Goal: Task Accomplishment & Management: Manage account settings

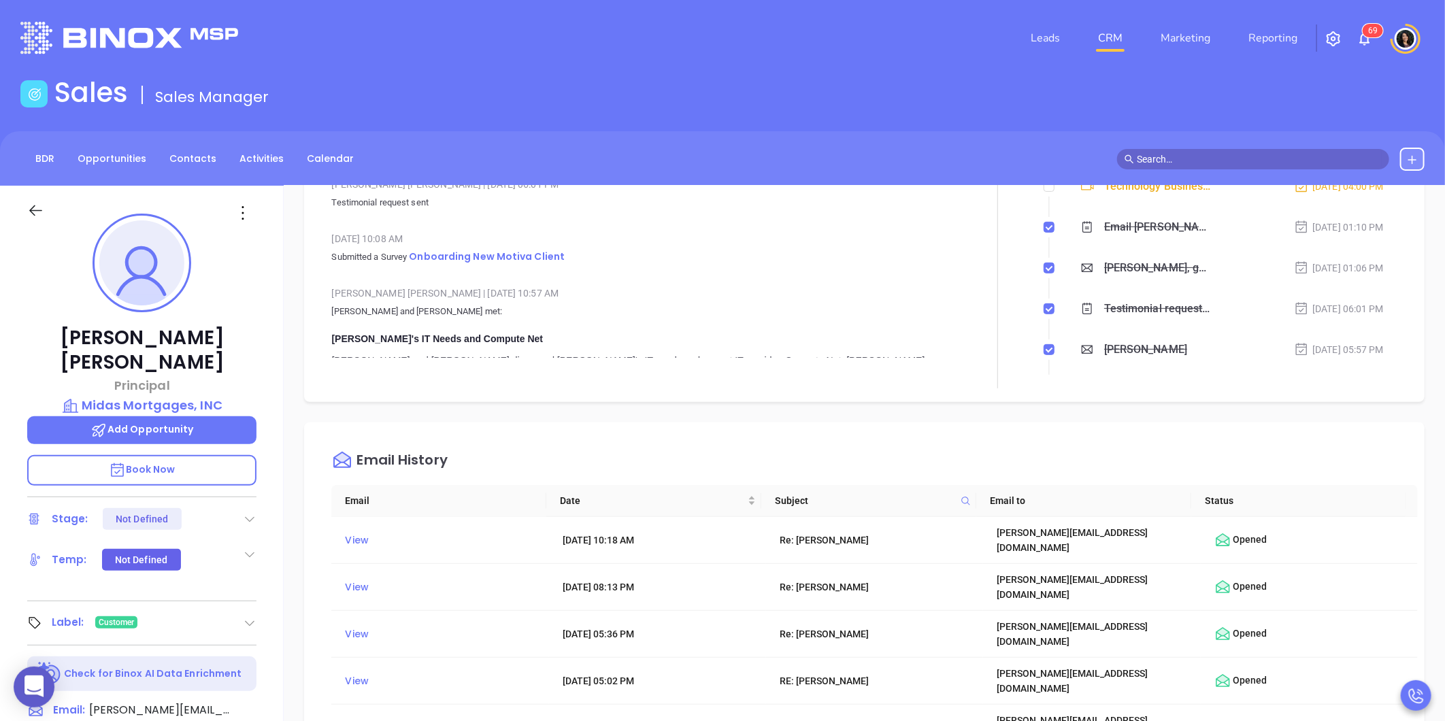
scroll to position [395, 0]
click at [1167, 155] on input "text" at bounding box center [1259, 159] width 245 height 15
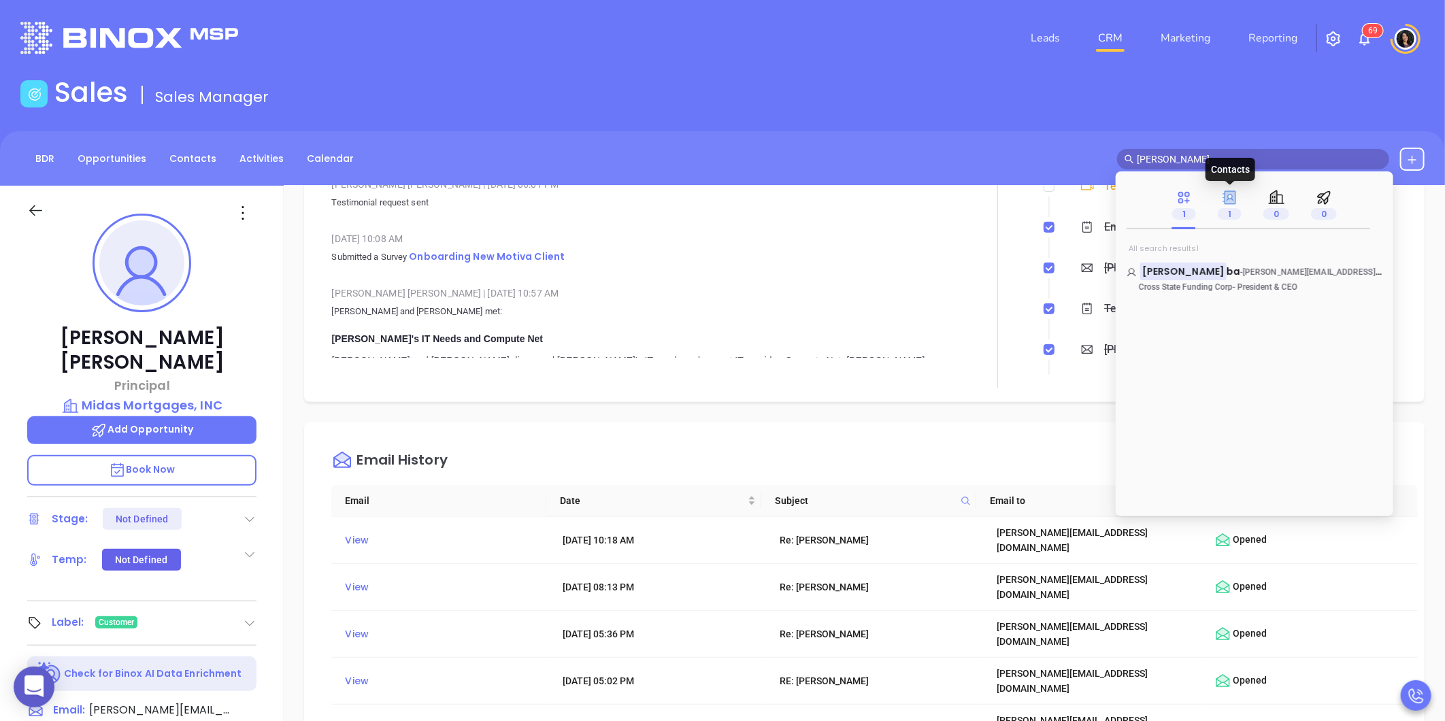
click at [1235, 199] on icon at bounding box center [1229, 197] width 14 height 14
click at [1243, 273] on span "[PERSON_NAME][EMAIL_ADDRESS][DOMAIN_NAME]" at bounding box center [1341, 272] width 197 height 14
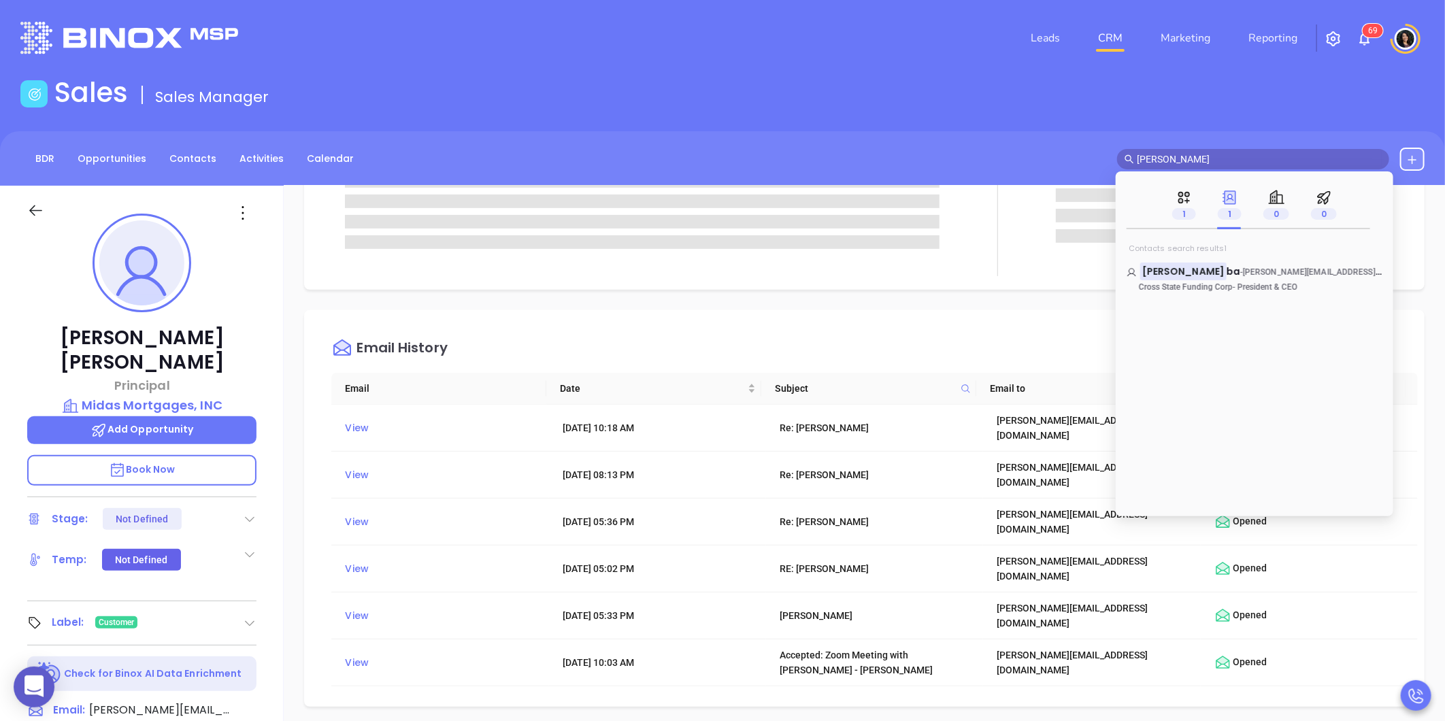
click at [707, 304] on div "Opportunities New Opportunity loading Opp Name Revenue Status Stage Expected Cl…" at bounding box center [864, 662] width 1161 height 952
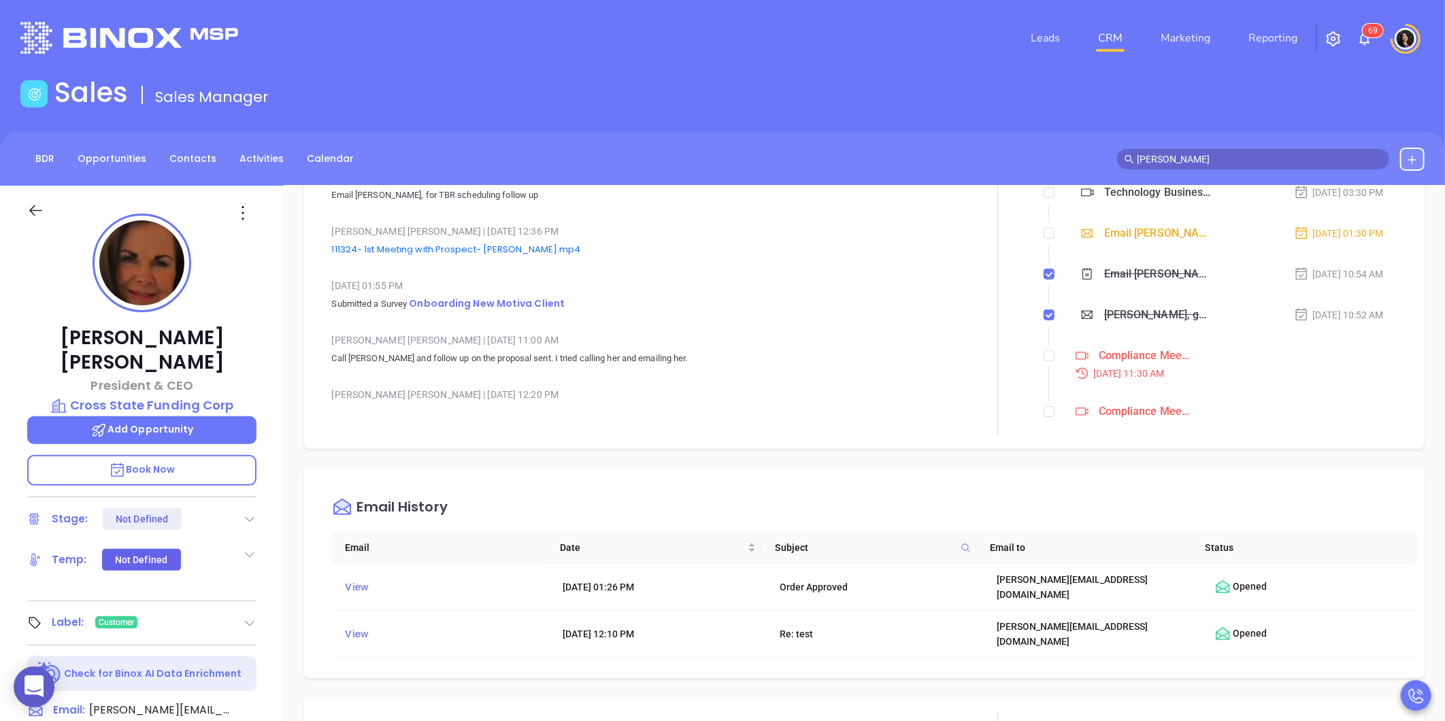
scroll to position [389, 0]
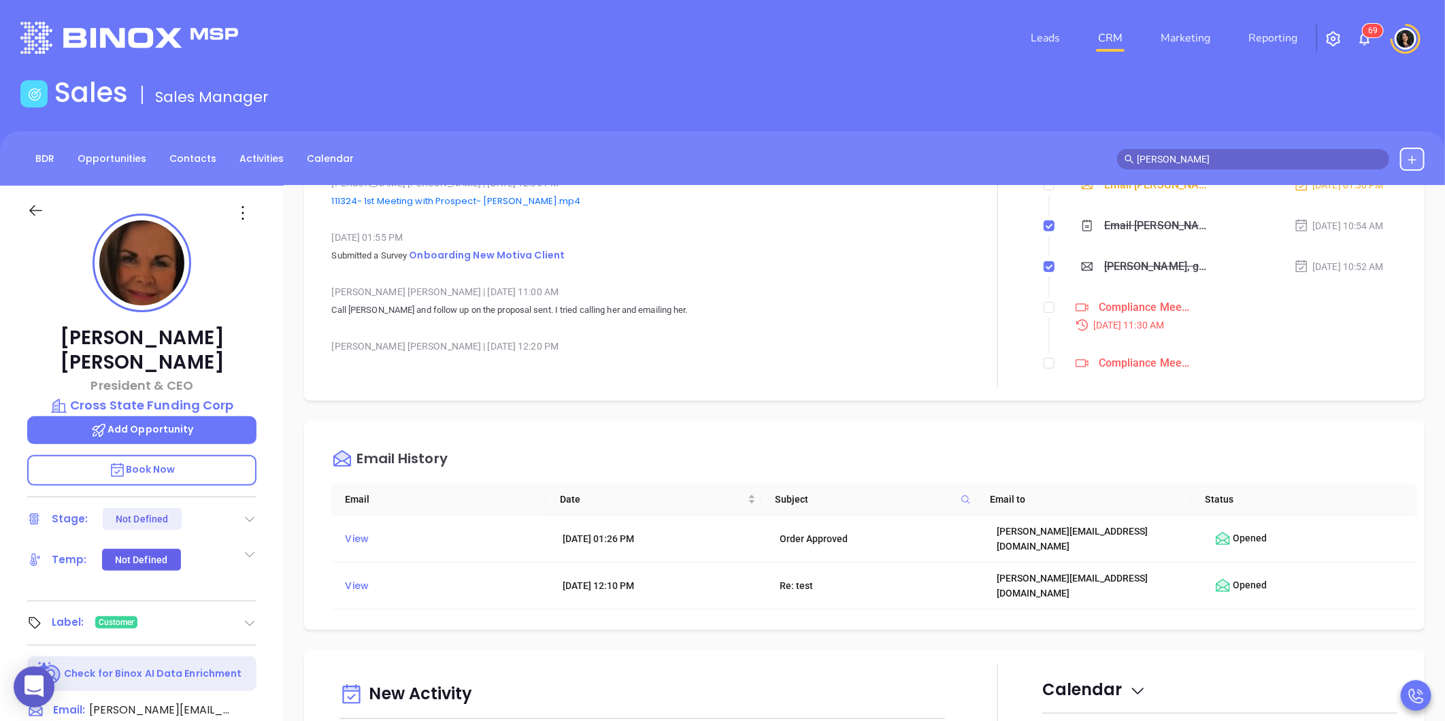
drag, startPoint x: 1188, startPoint y: 161, endPoint x: 1077, endPoint y: 166, distance: 111.0
click at [1077, 166] on div "BDR Opportunities Contacts Activities Calendar [PERSON_NAME]" at bounding box center [722, 159] width 1445 height 23
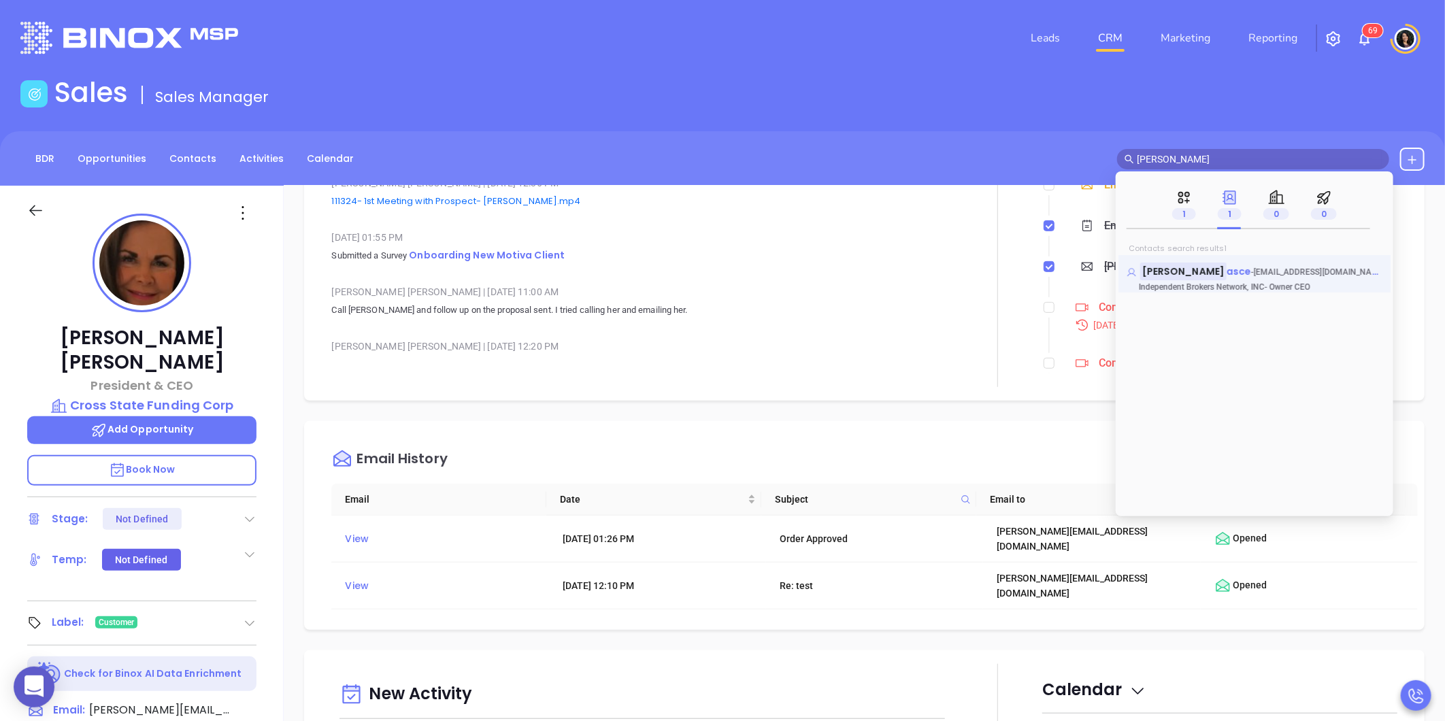
type input "[PERSON_NAME]"
click at [1251, 275] on span "- [EMAIL_ADDRESS][DOMAIN_NAME]" at bounding box center [1318, 272] width 135 height 14
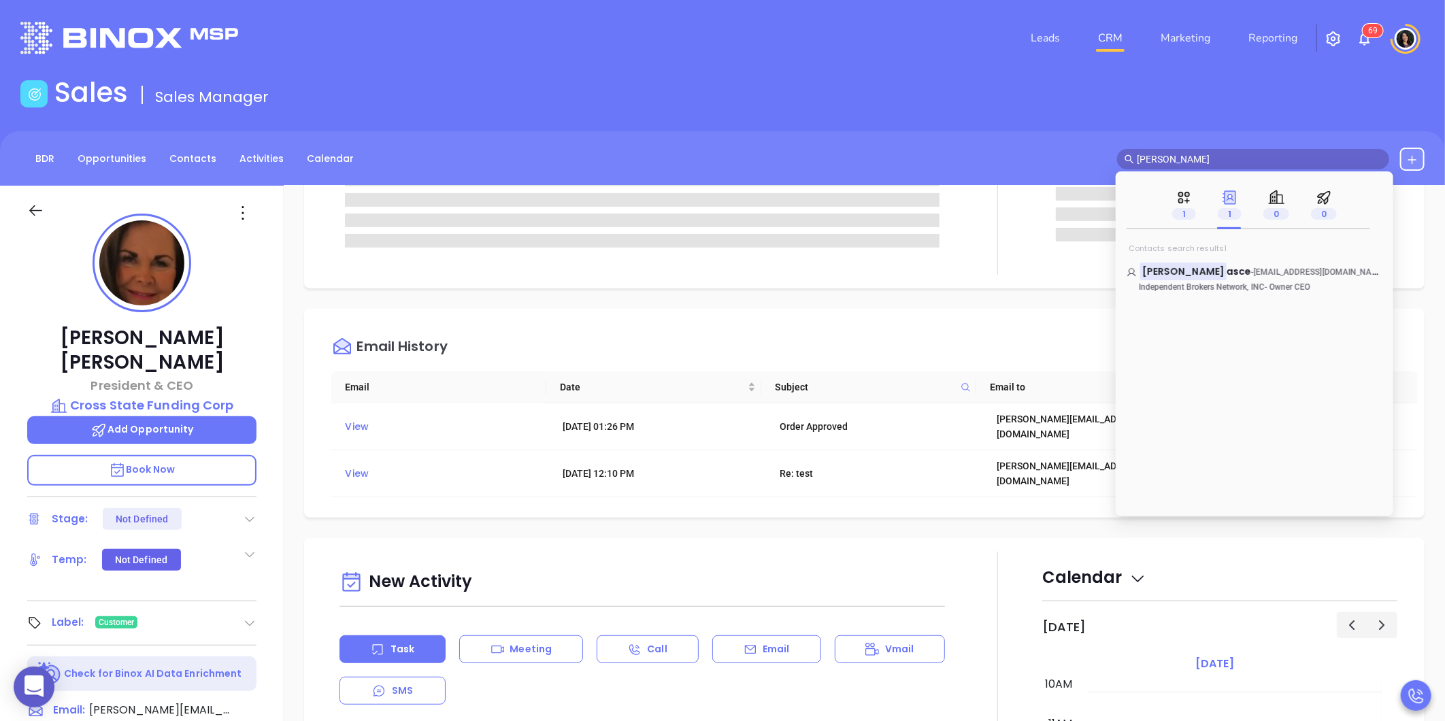
click at [991, 297] on div "Opportunities New Opportunity loading Opp Name Revenue Status Stage Expected Cl…" at bounding box center [864, 662] width 1161 height 952
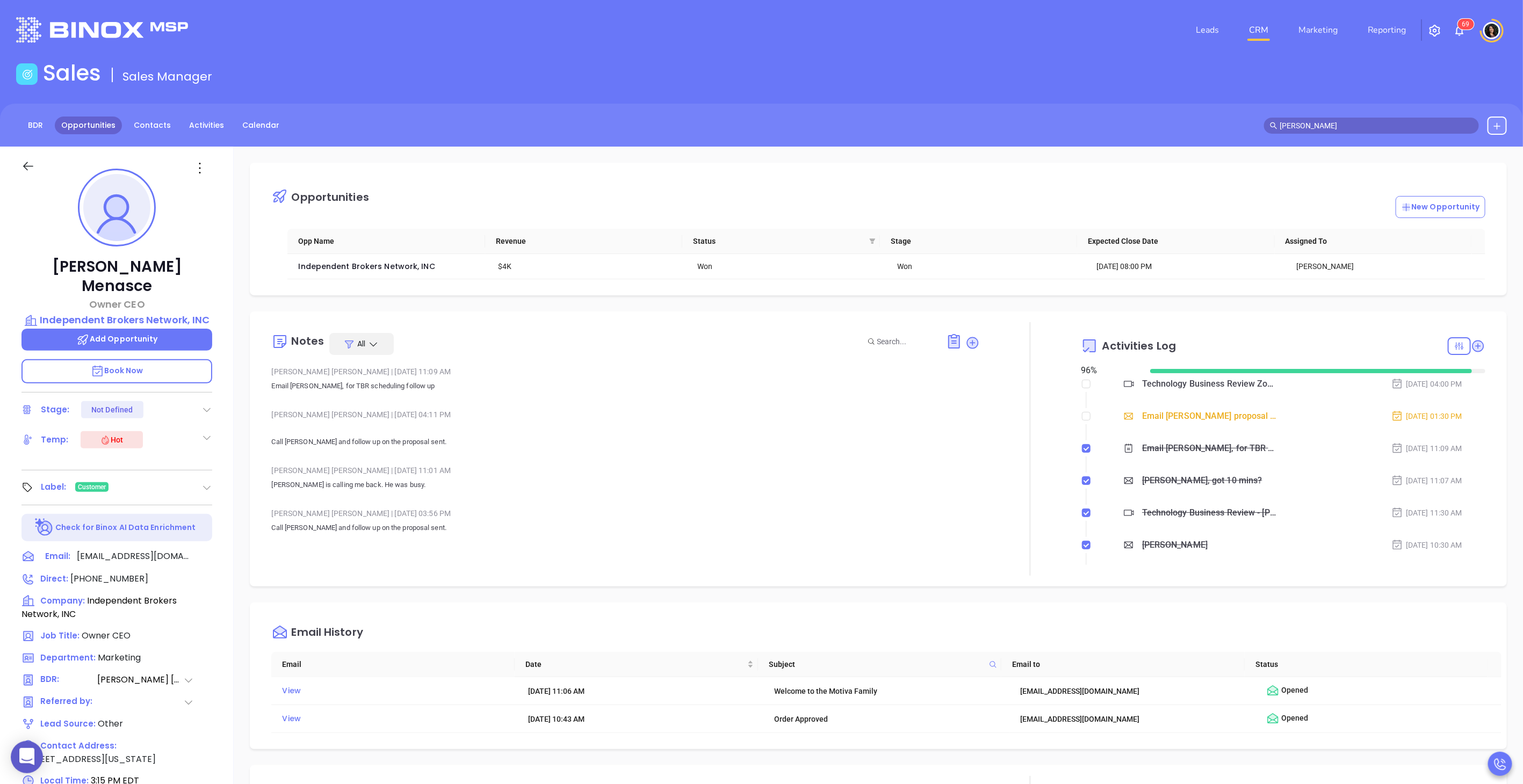
scroll to position [312, 0]
click at [1141, 26] on link "CRM" at bounding box center [1258, 29] width 28 height 21
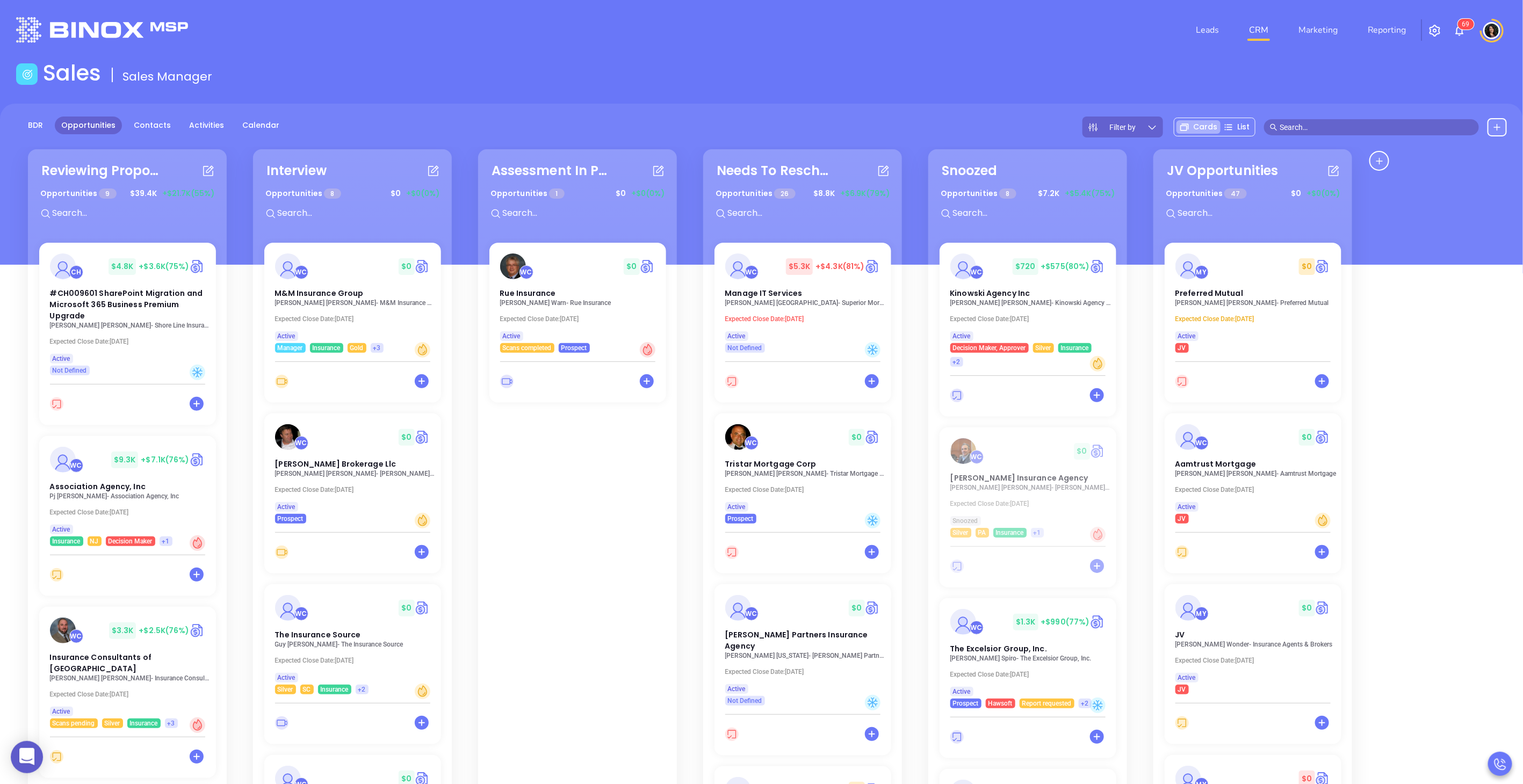
click at [1141, 129] on input "text" at bounding box center [1376, 127] width 194 height 12
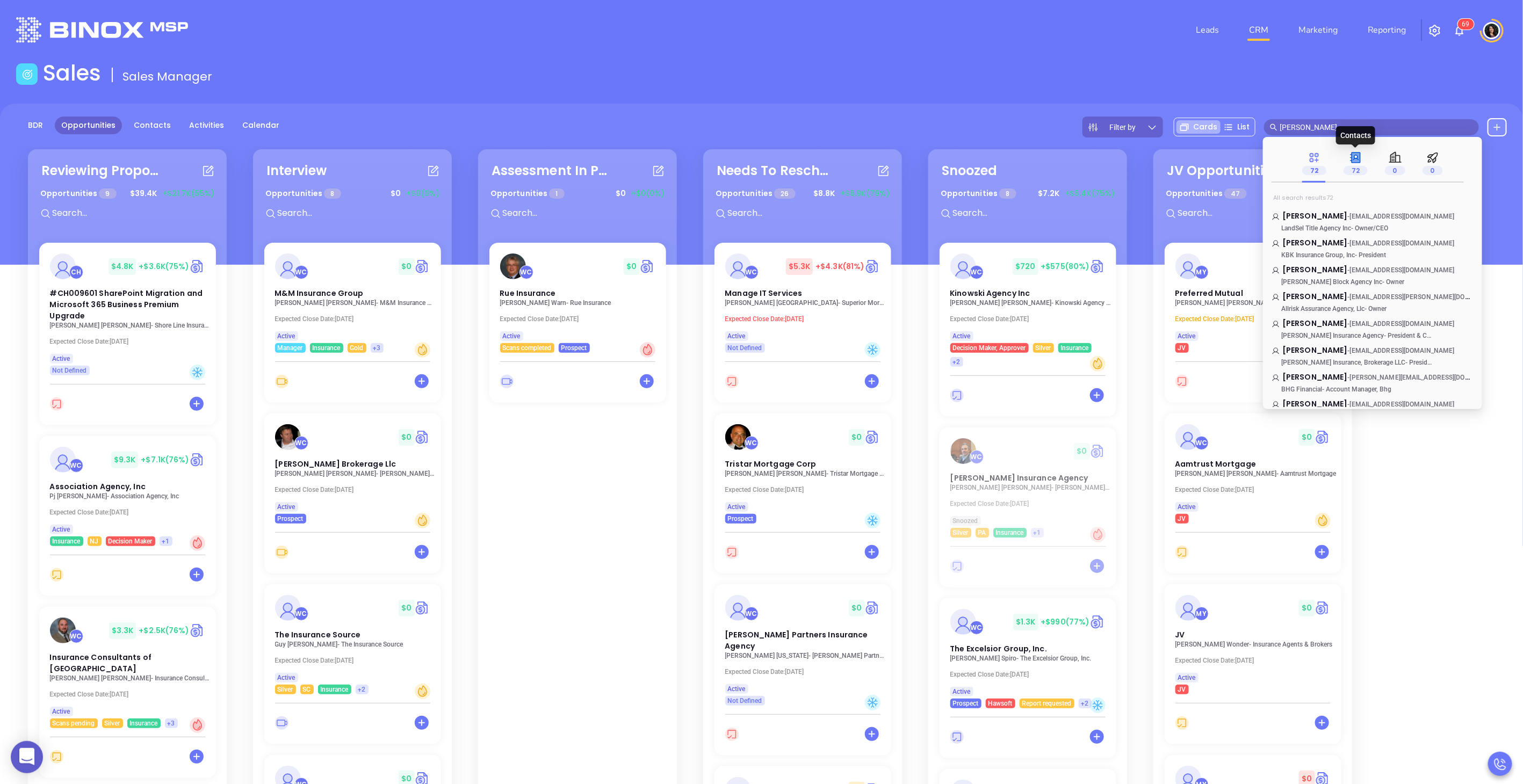
click at [1141, 159] on icon at bounding box center [1356, 157] width 9 height 10
click at [1141, 127] on input "[PERSON_NAME]" at bounding box center [1376, 127] width 194 height 12
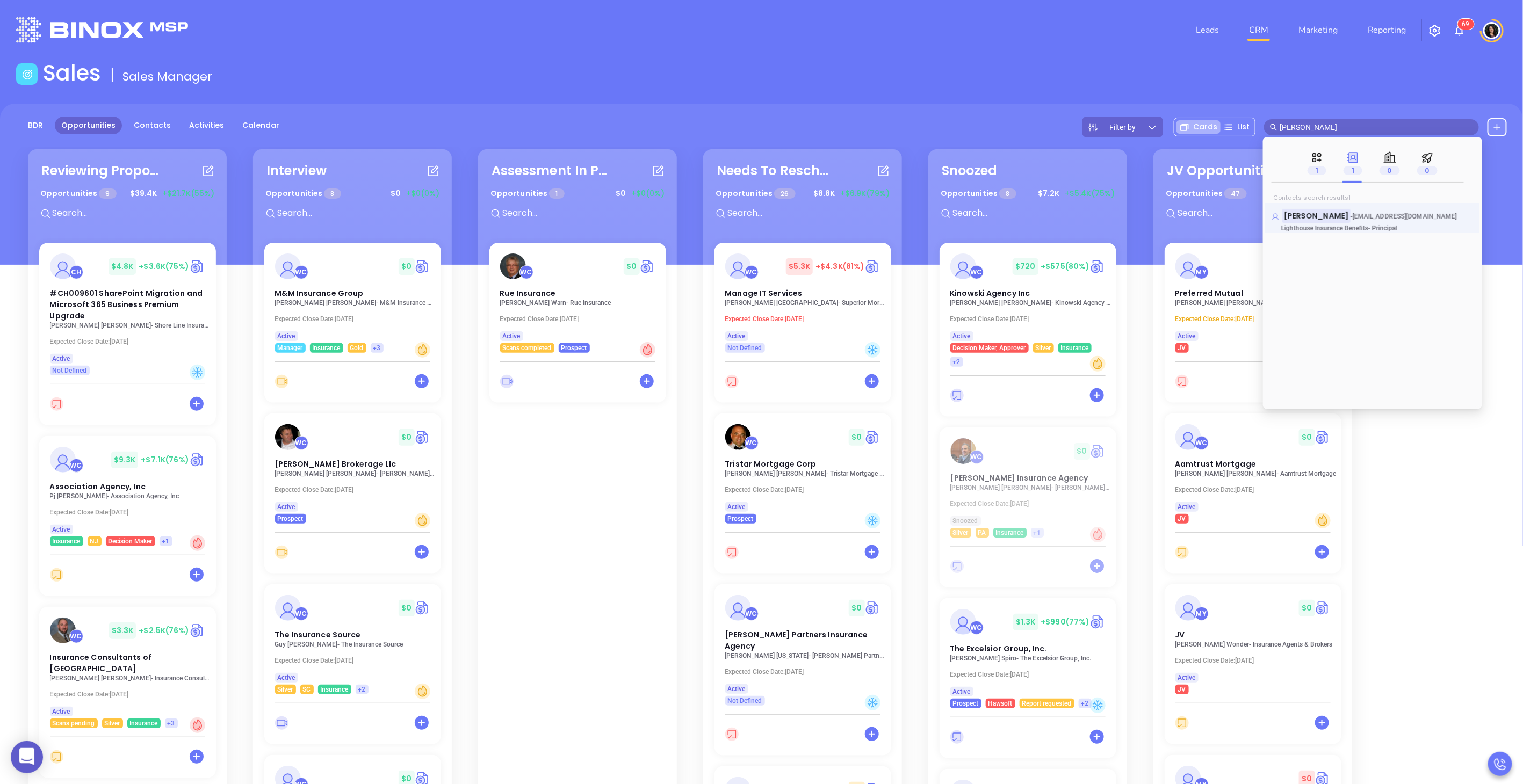
type input "[PERSON_NAME]"
click at [1141, 221] on mark "[PERSON_NAME]" at bounding box center [1317, 216] width 68 height 13
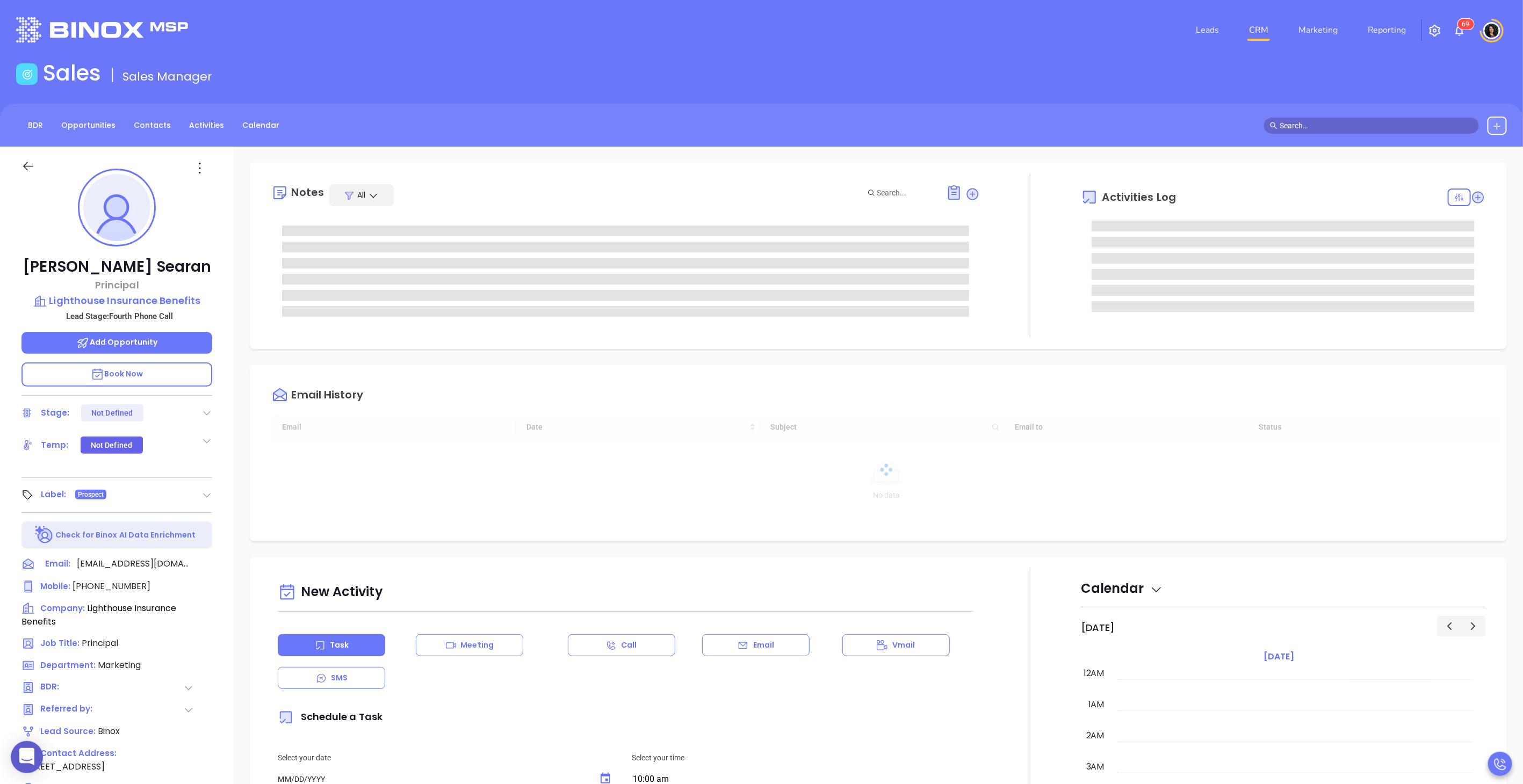
type input "[DATE]"
type input "[PERSON_NAME]"
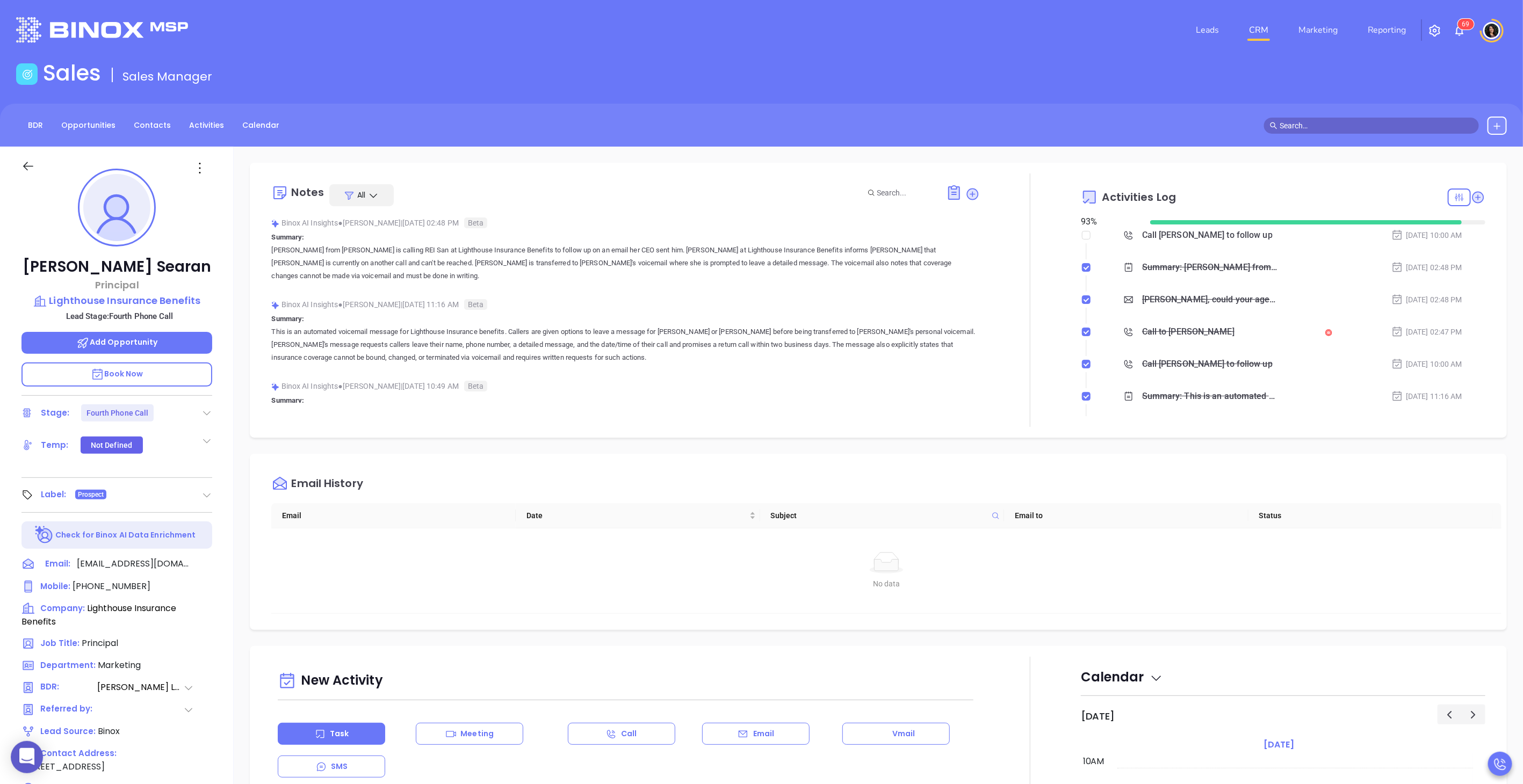
click at [1141, 124] on input "text" at bounding box center [1376, 126] width 194 height 12
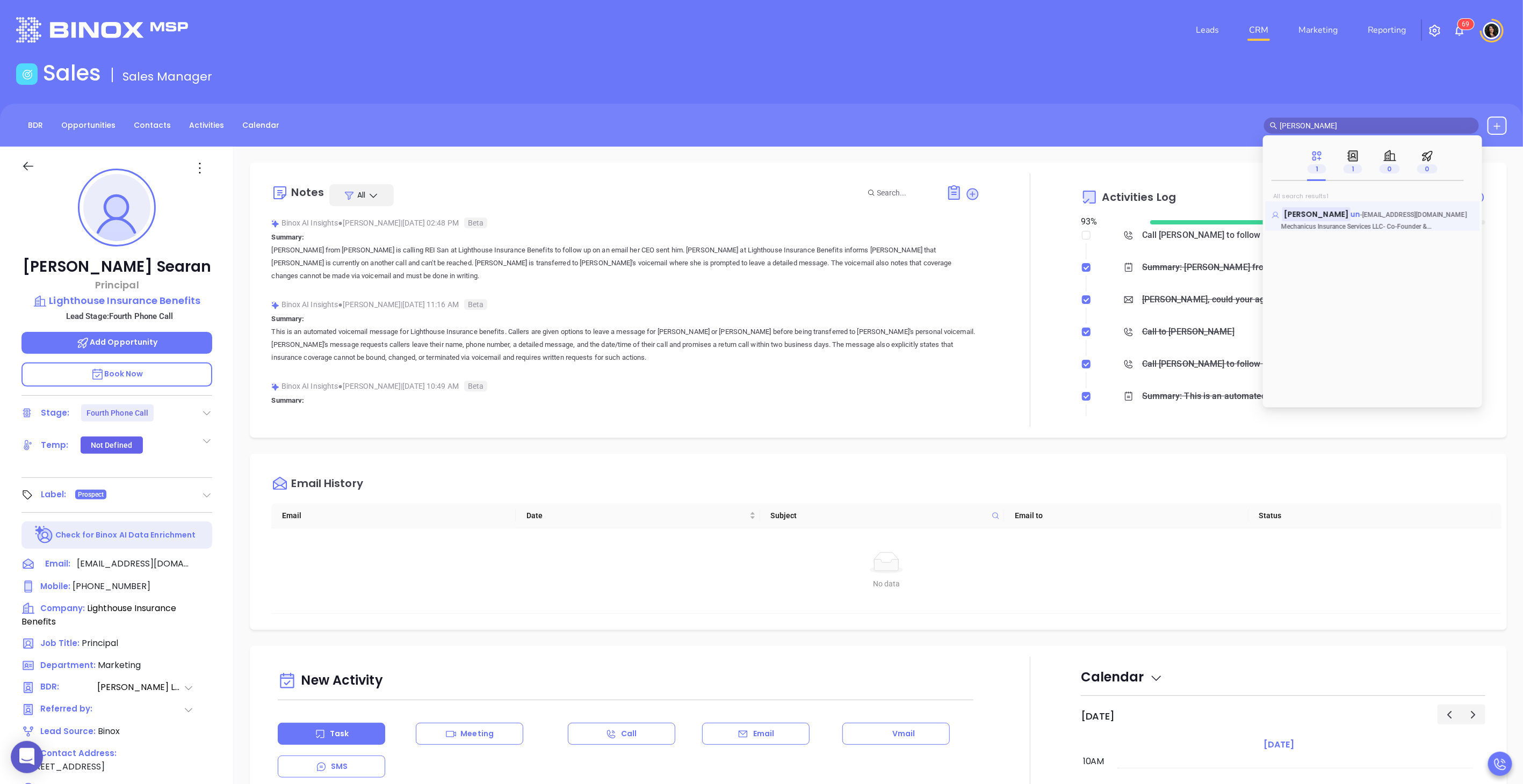
type input "[PERSON_NAME]"
click at [1141, 213] on span "un" at bounding box center [1356, 215] width 9 height 11
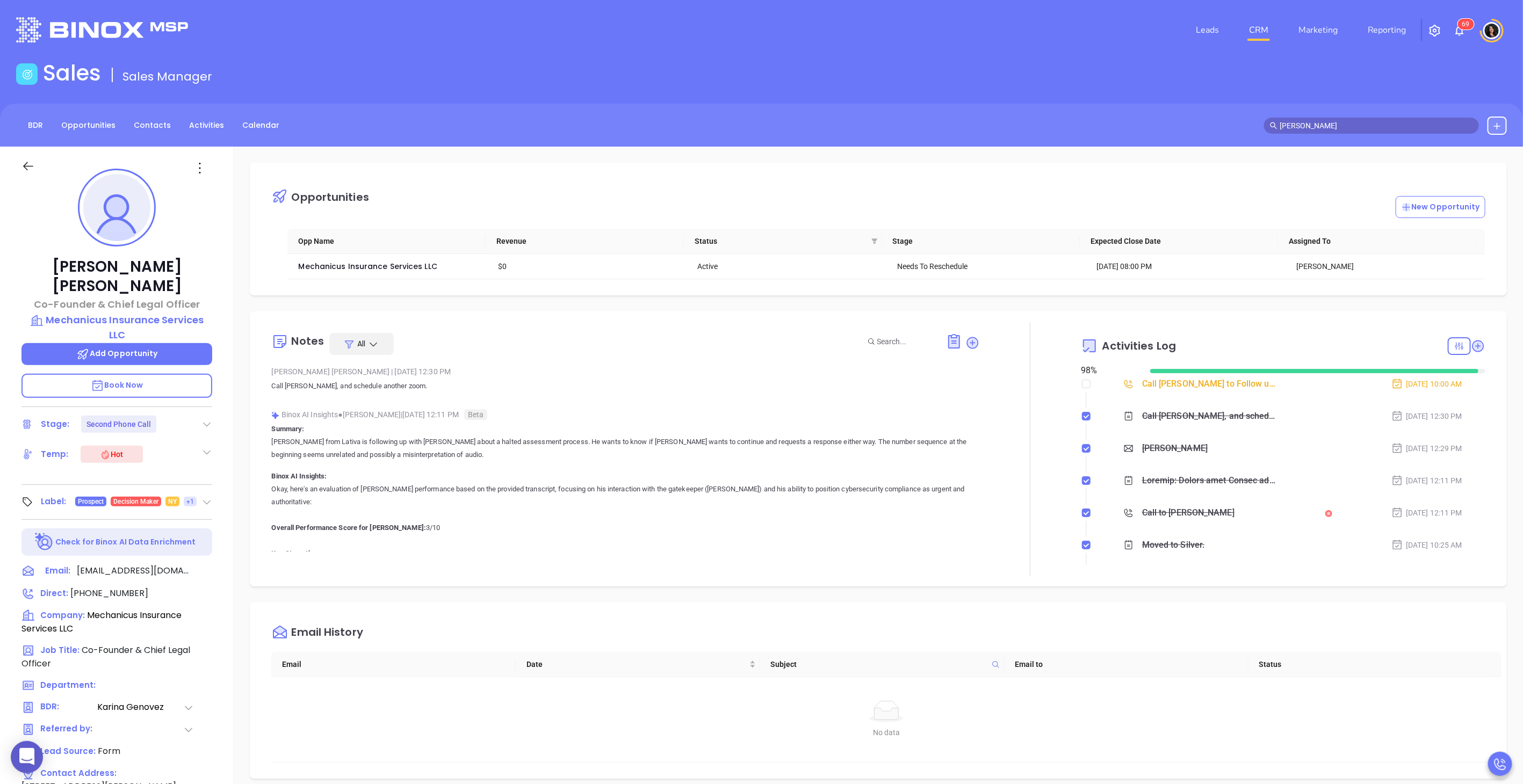
click at [794, 319] on div "Notes All [PERSON_NAME] | [DATE] 12:30 PM Call [PERSON_NAME], and schedule anot…" at bounding box center [878, 449] width 1258 height 275
click at [384, 266] on span "Mechanicus Insurance Services LLC" at bounding box center [367, 267] width 138 height 11
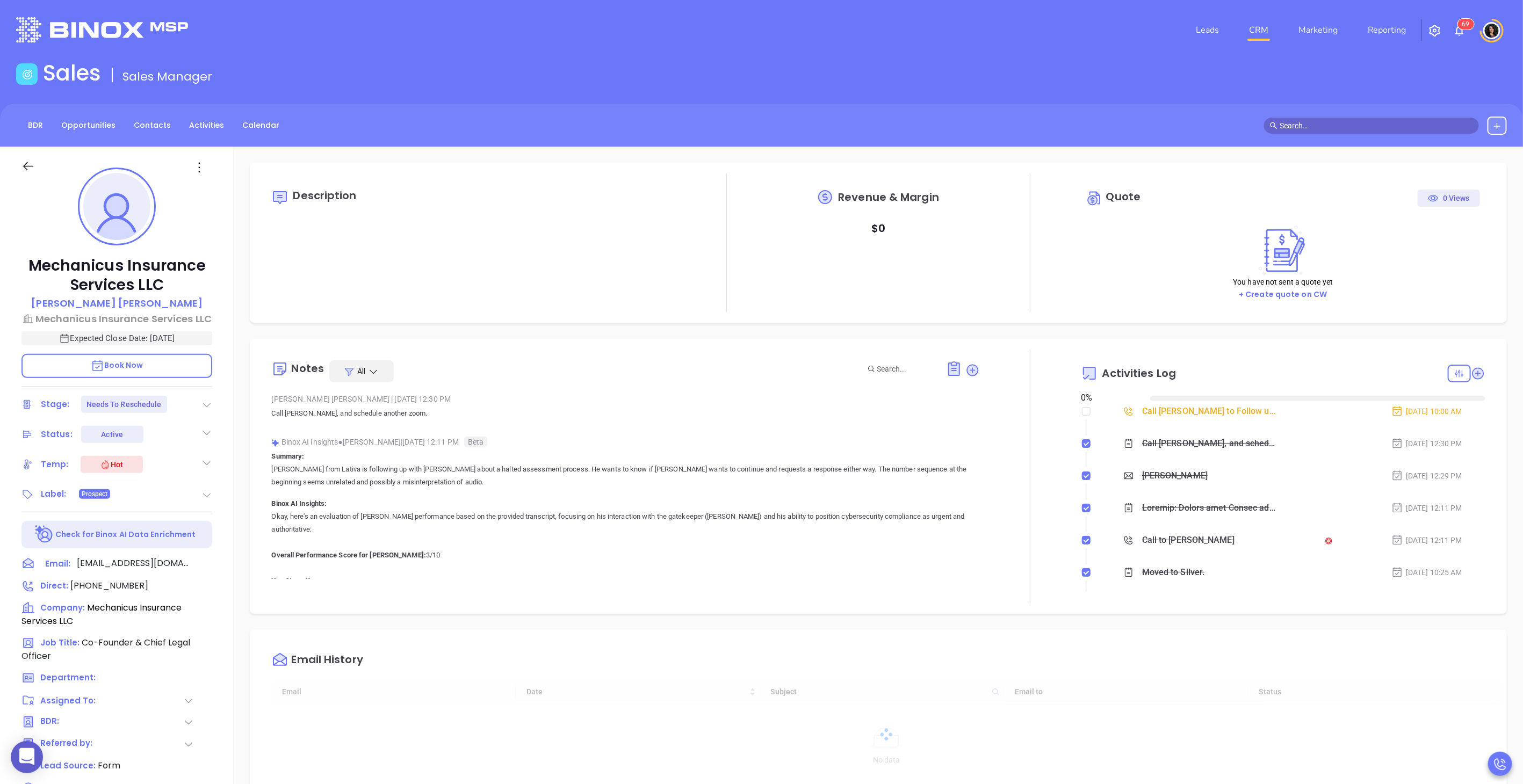
type input "[DATE]"
type input "[PERSON_NAME]"
click at [1141, 126] on input "text" at bounding box center [1376, 126] width 194 height 12
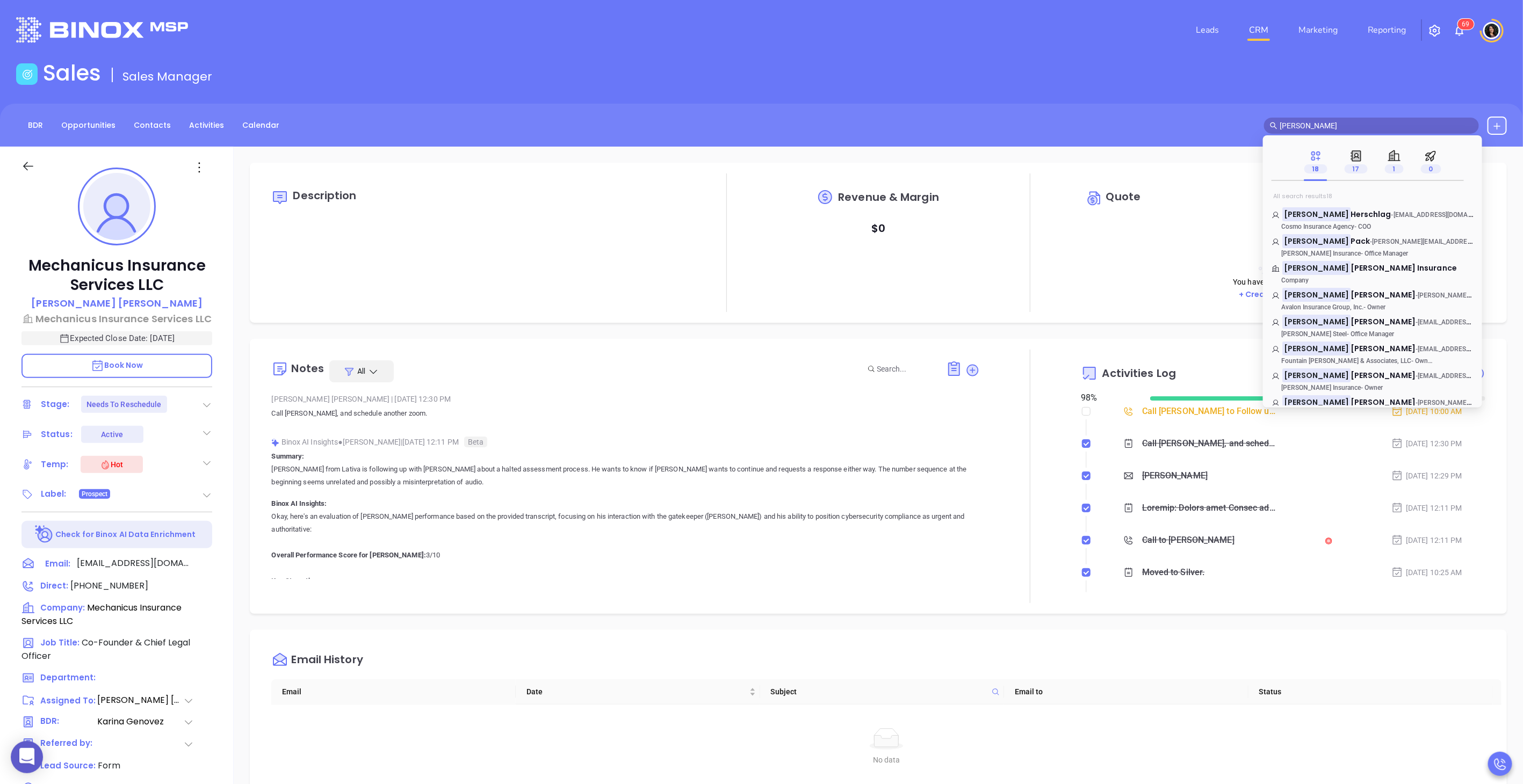
click at [1141, 127] on input "[PERSON_NAME]" at bounding box center [1376, 126] width 194 height 12
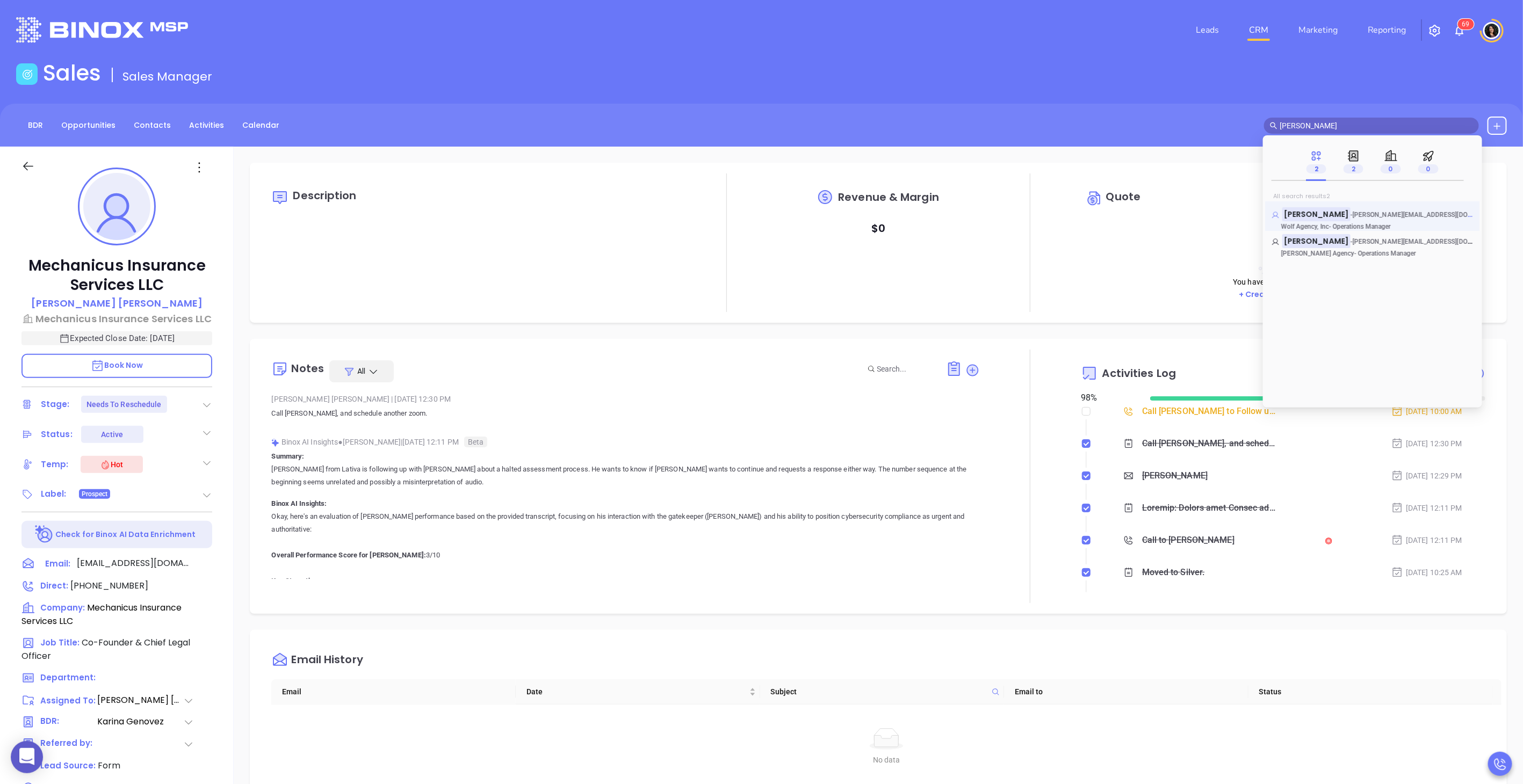
type input "[PERSON_NAME]"
click at [1141, 214] on span "[PERSON_NAME][EMAIL_ADDRESS][DOMAIN_NAME]" at bounding box center [1431, 215] width 156 height 11
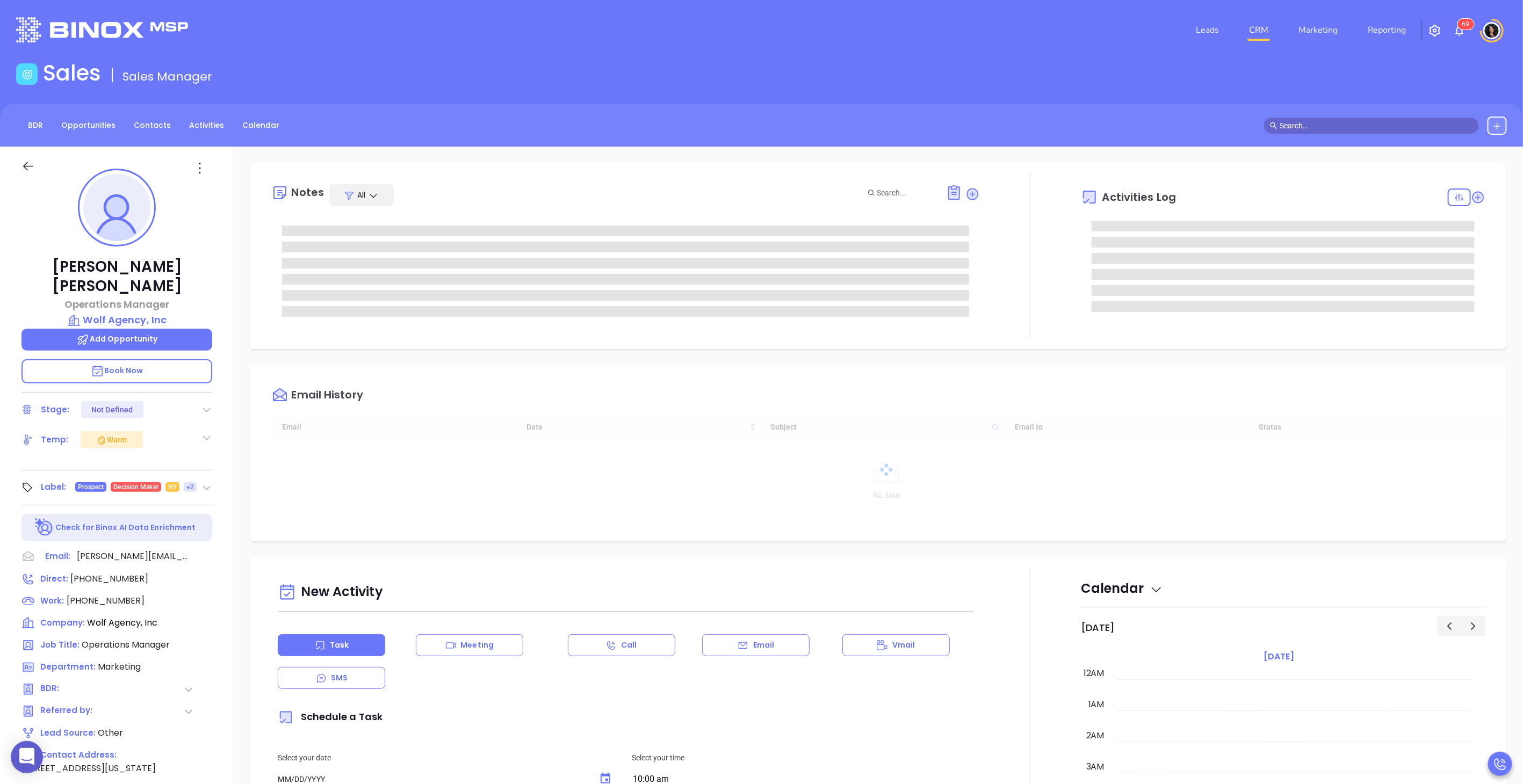
type input "10:00 am"
type input "[DATE]"
type input "[PERSON_NAME]"
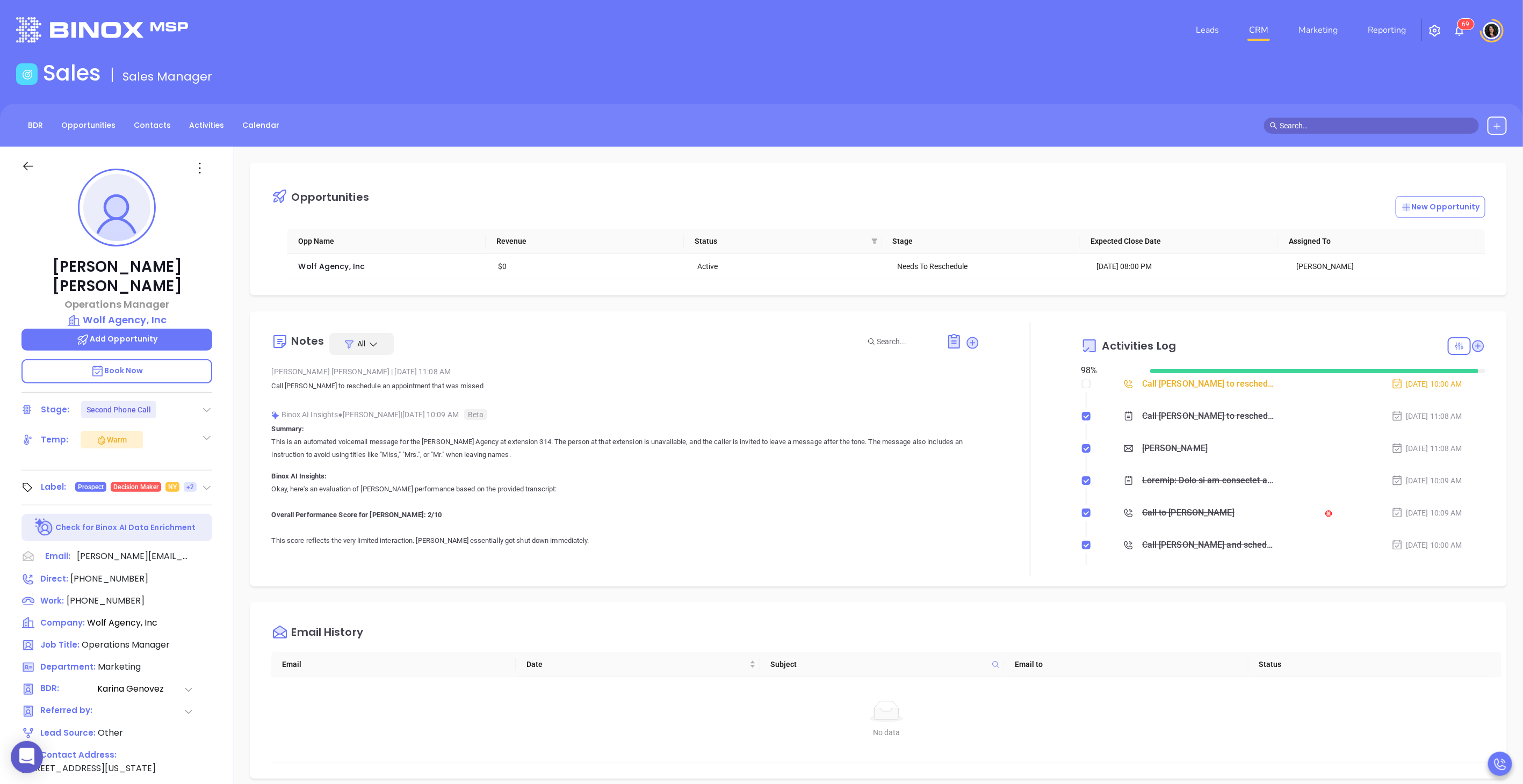
click at [989, 568] on div "Opportunities New Opportunity Opp Name Revenue Status Stage Expected Close Date…" at bounding box center [878, 523] width 1290 height 752
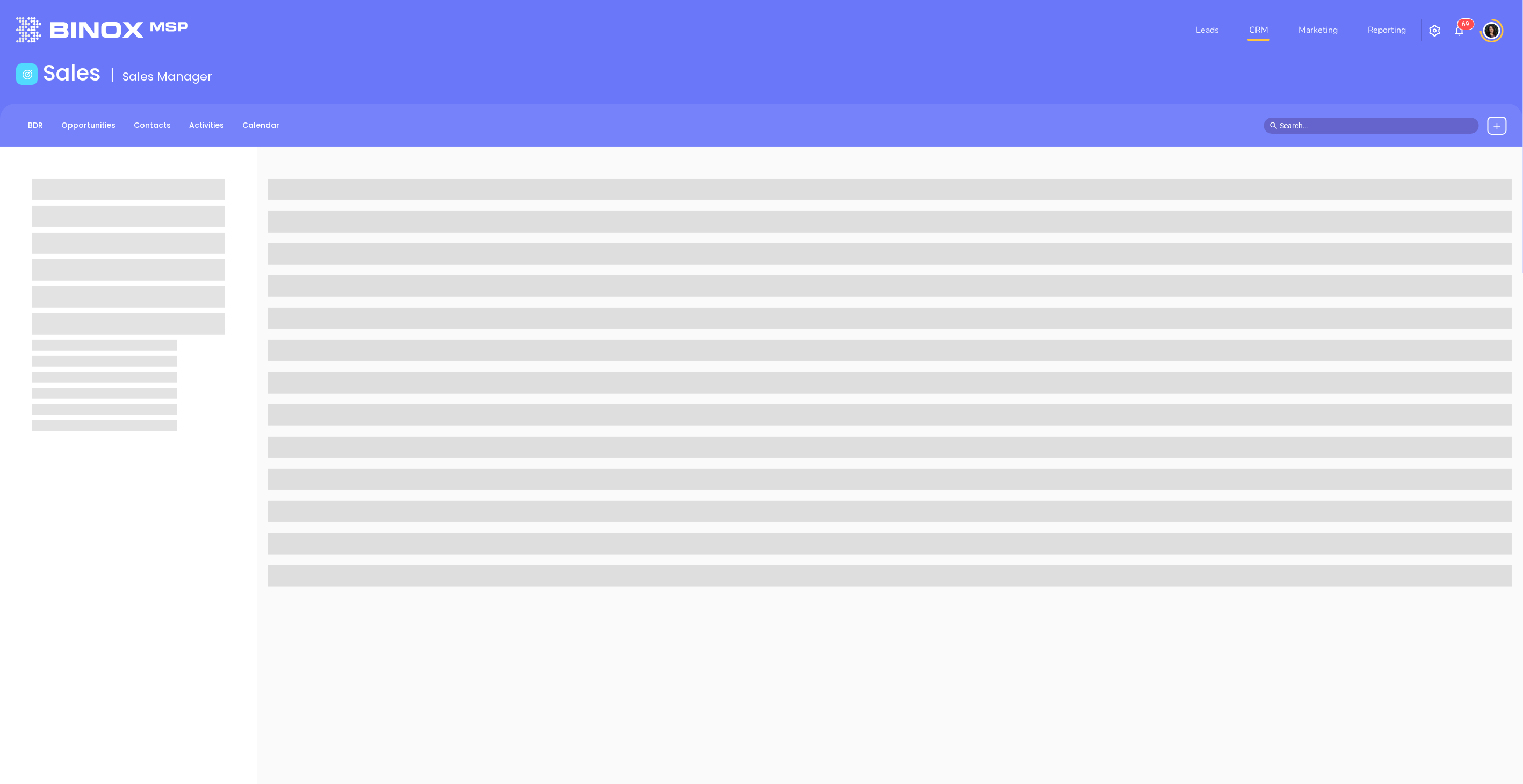
click at [1298, 122] on input "text" at bounding box center [1376, 126] width 194 height 12
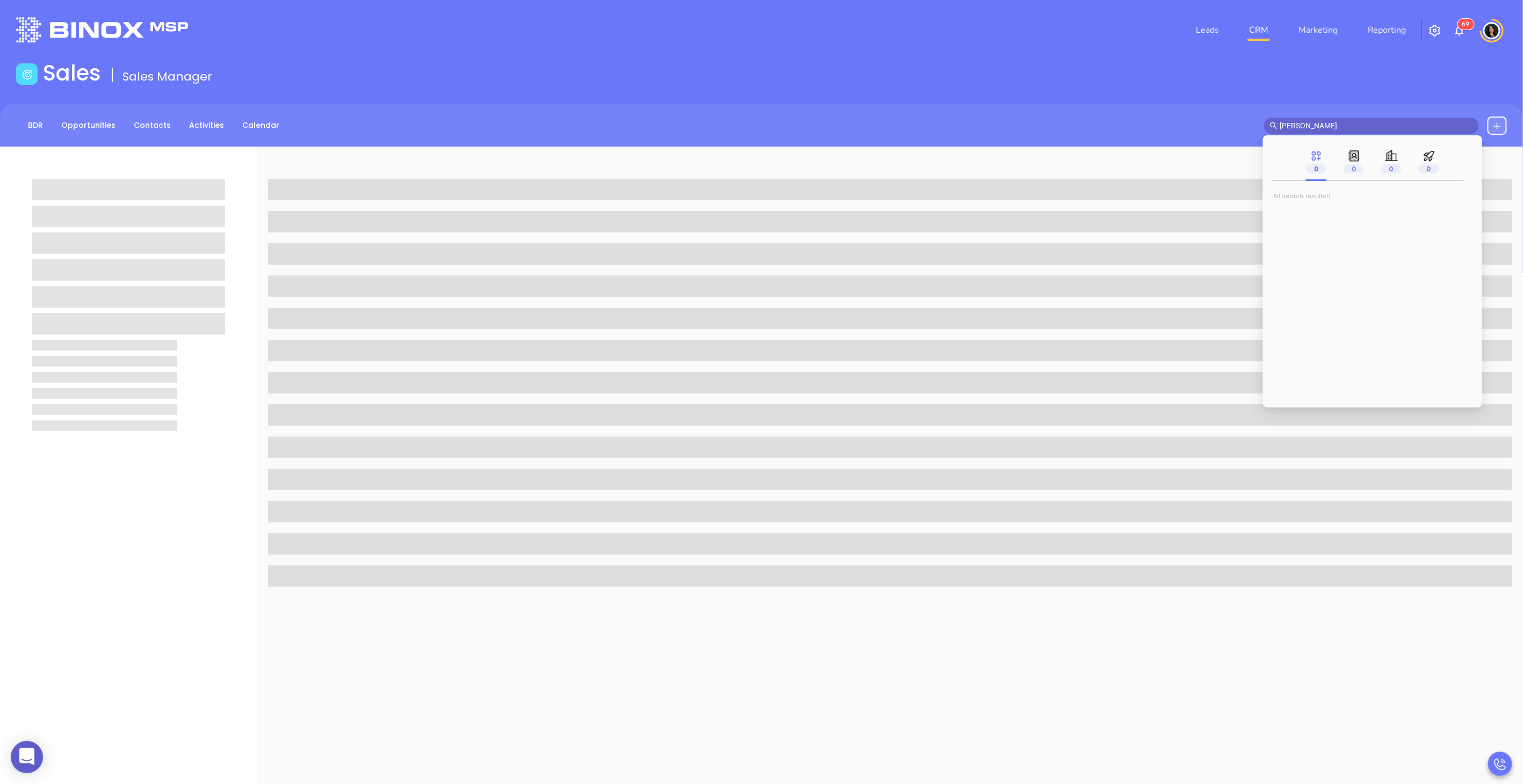
type input "bill schaa"
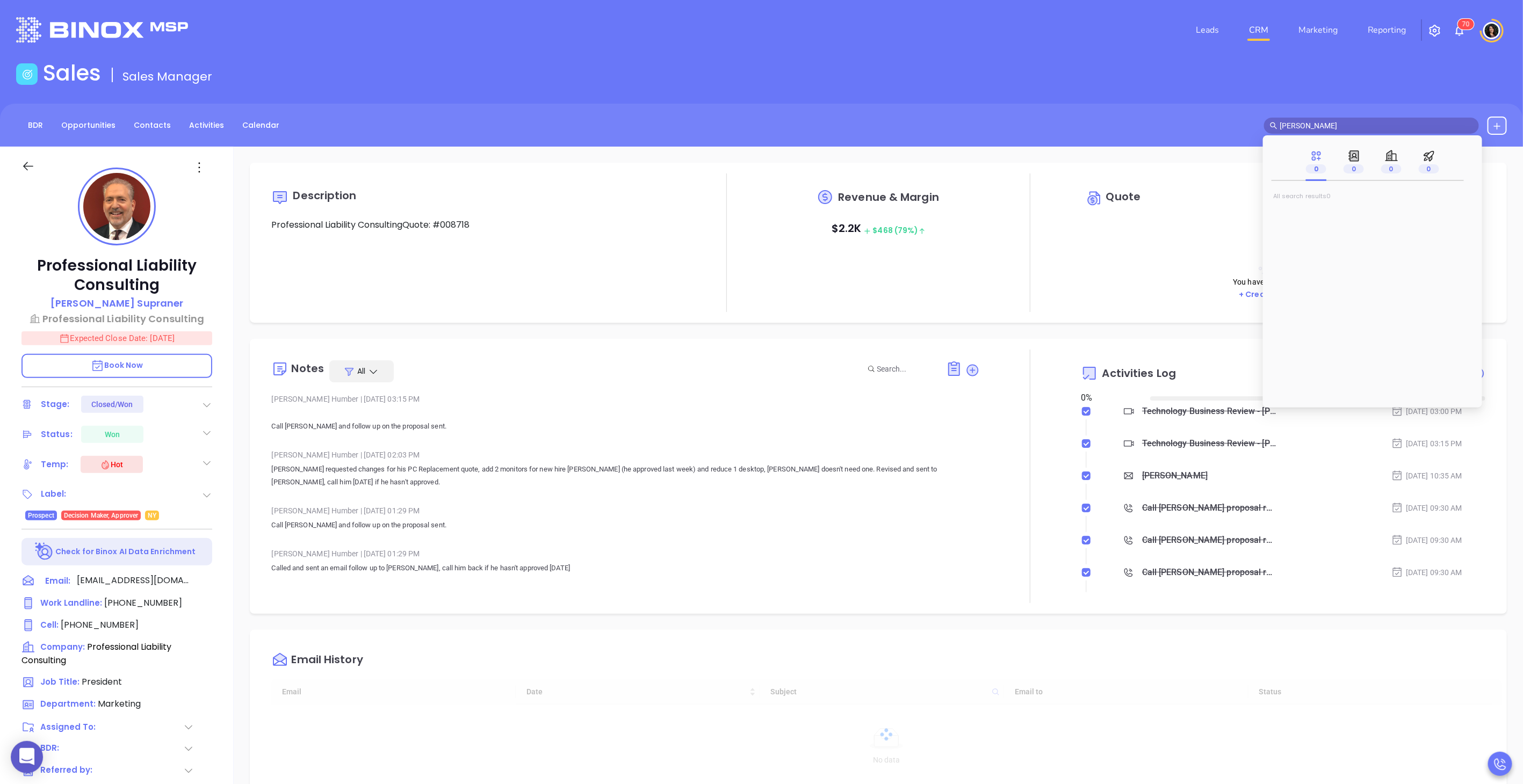
type input "[DATE]"
type input "[PERSON_NAME]"
type input "bill schaa"
click at [1362, 214] on span "bill@groupcoverage.net" at bounding box center [1414, 215] width 105 height 8
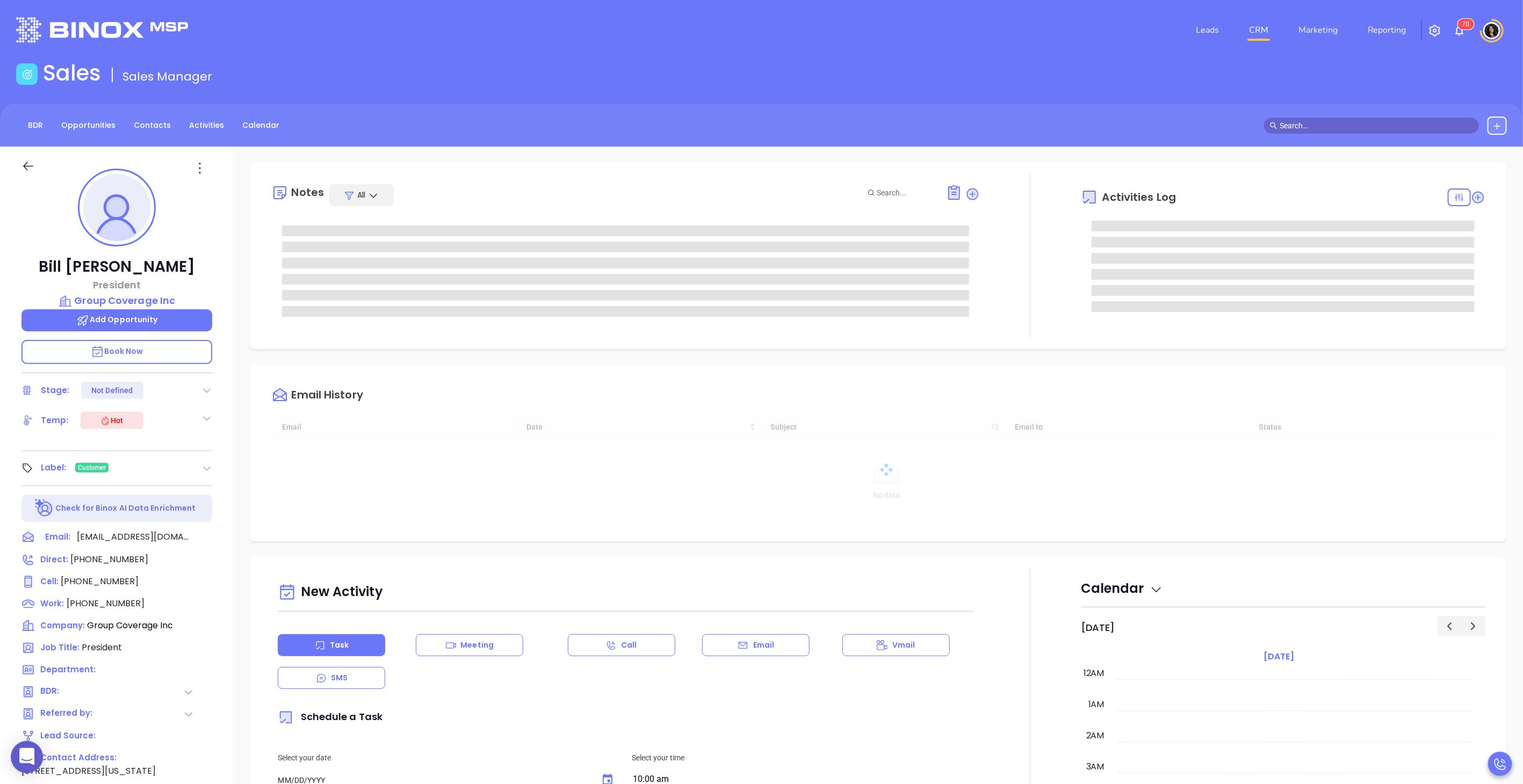
type input "[DATE]"
type input "[PERSON_NAME]"
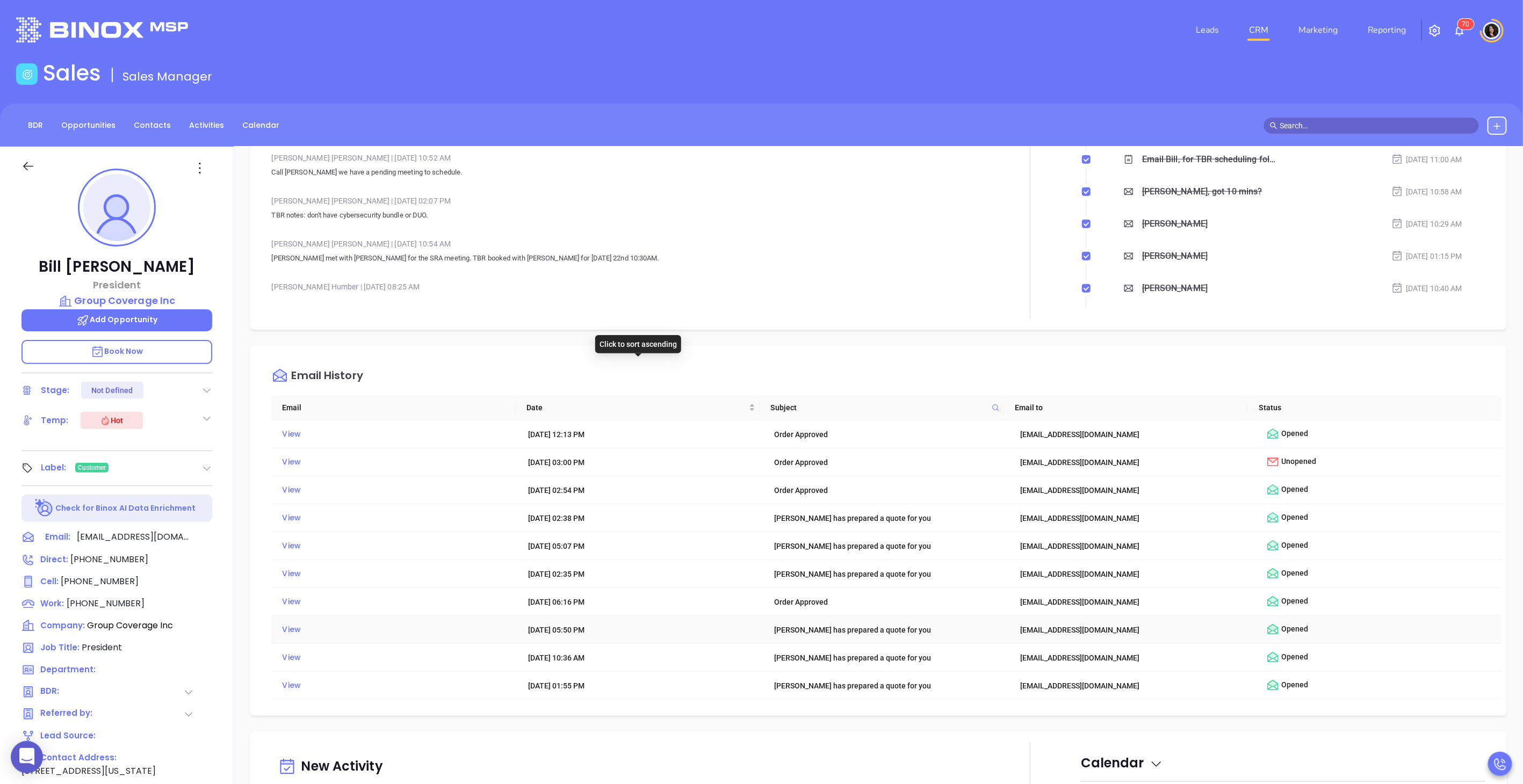
scroll to position [597, 0]
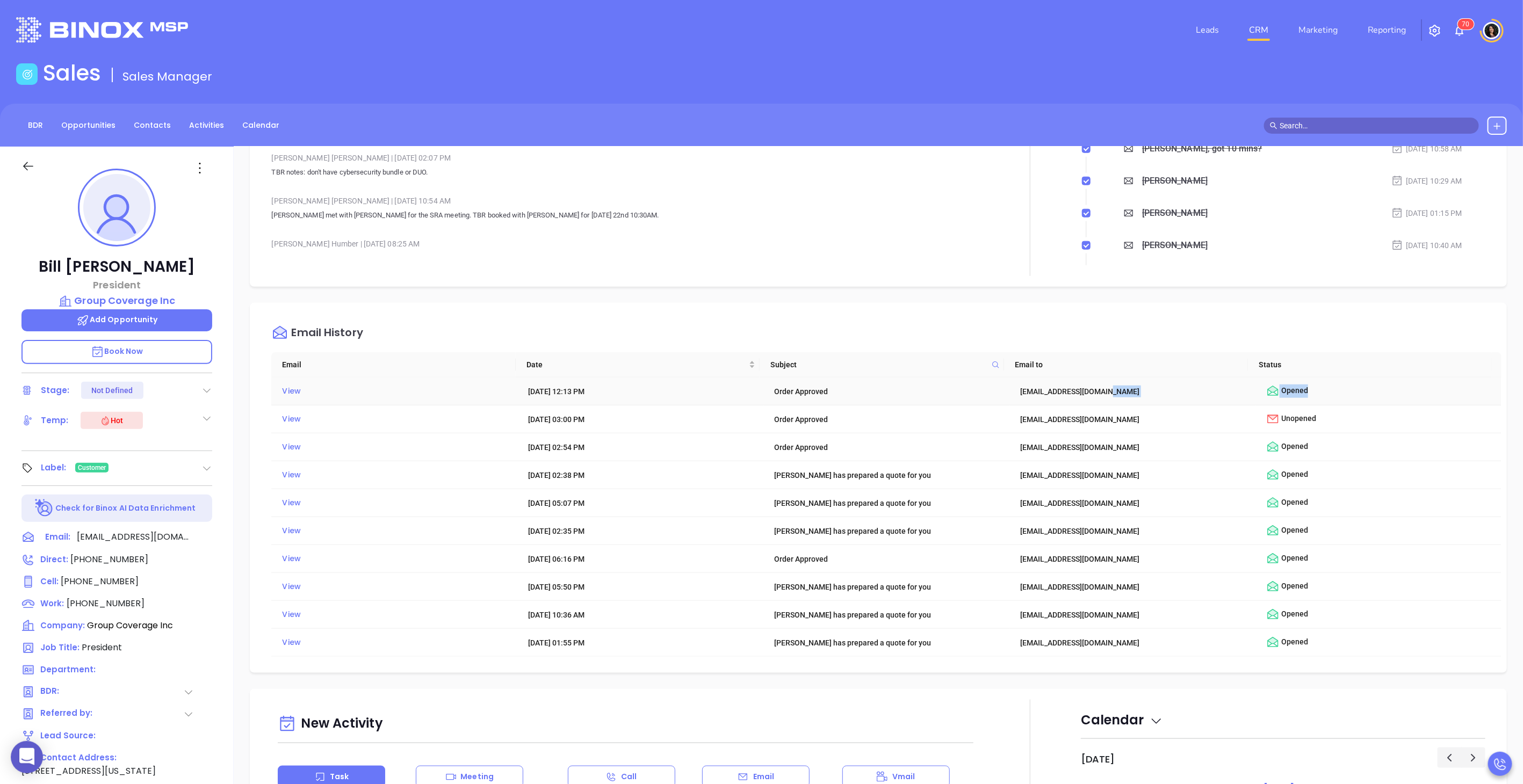
drag, startPoint x: 1353, startPoint y: 397, endPoint x: 1224, endPoint y: 397, distance: 129.0
click at [1224, 397] on tr "View Jan 20, 2025 | 12:13 PM Order Approved bill@groupcoverage.net Opened" at bounding box center [887, 391] width 1231 height 28
drag, startPoint x: 1224, startPoint y: 397, endPoint x: 1402, endPoint y: 321, distance: 193.5
click at [1402, 321] on div "Email History" at bounding box center [887, 332] width 1231 height 39
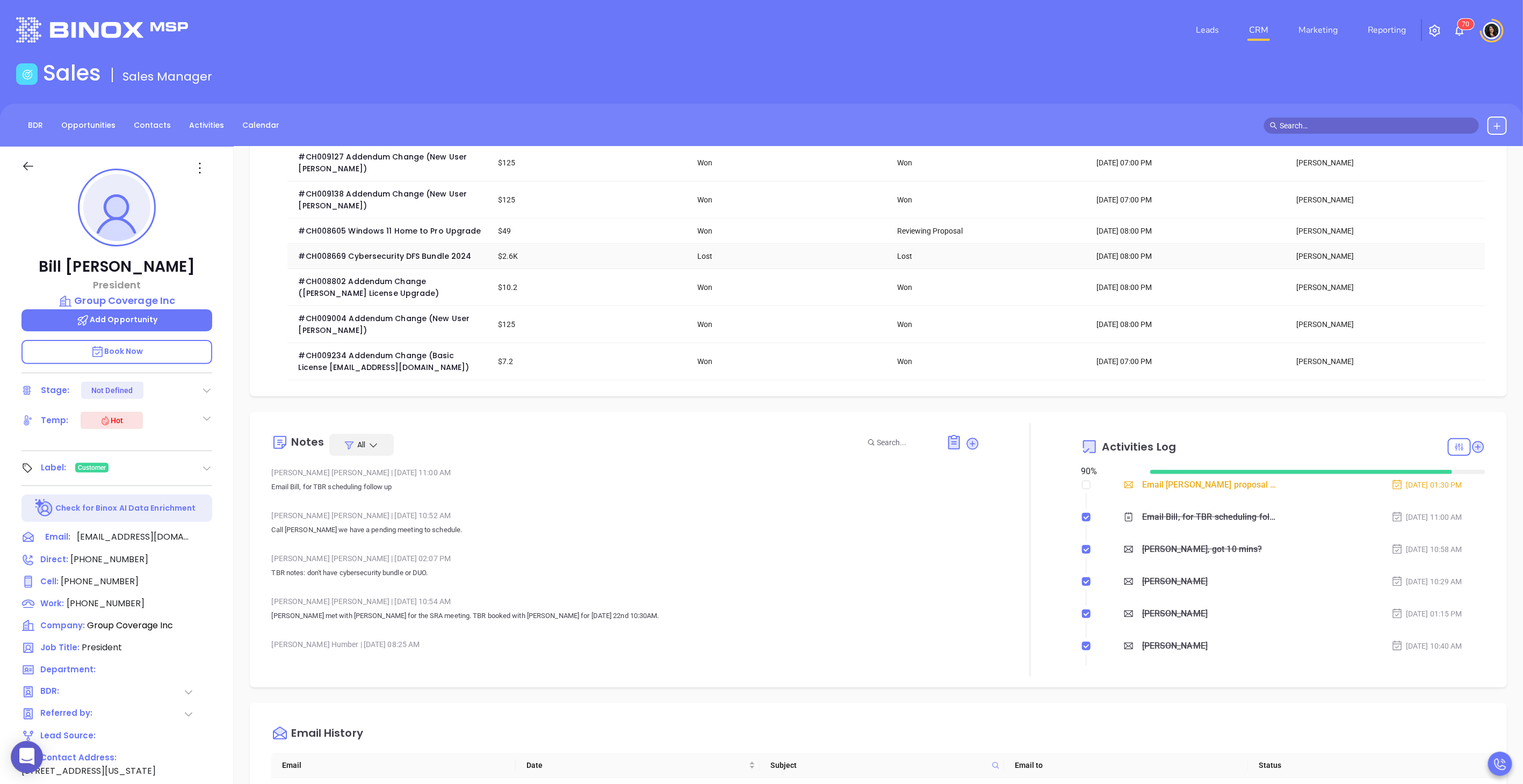
scroll to position [179, 0]
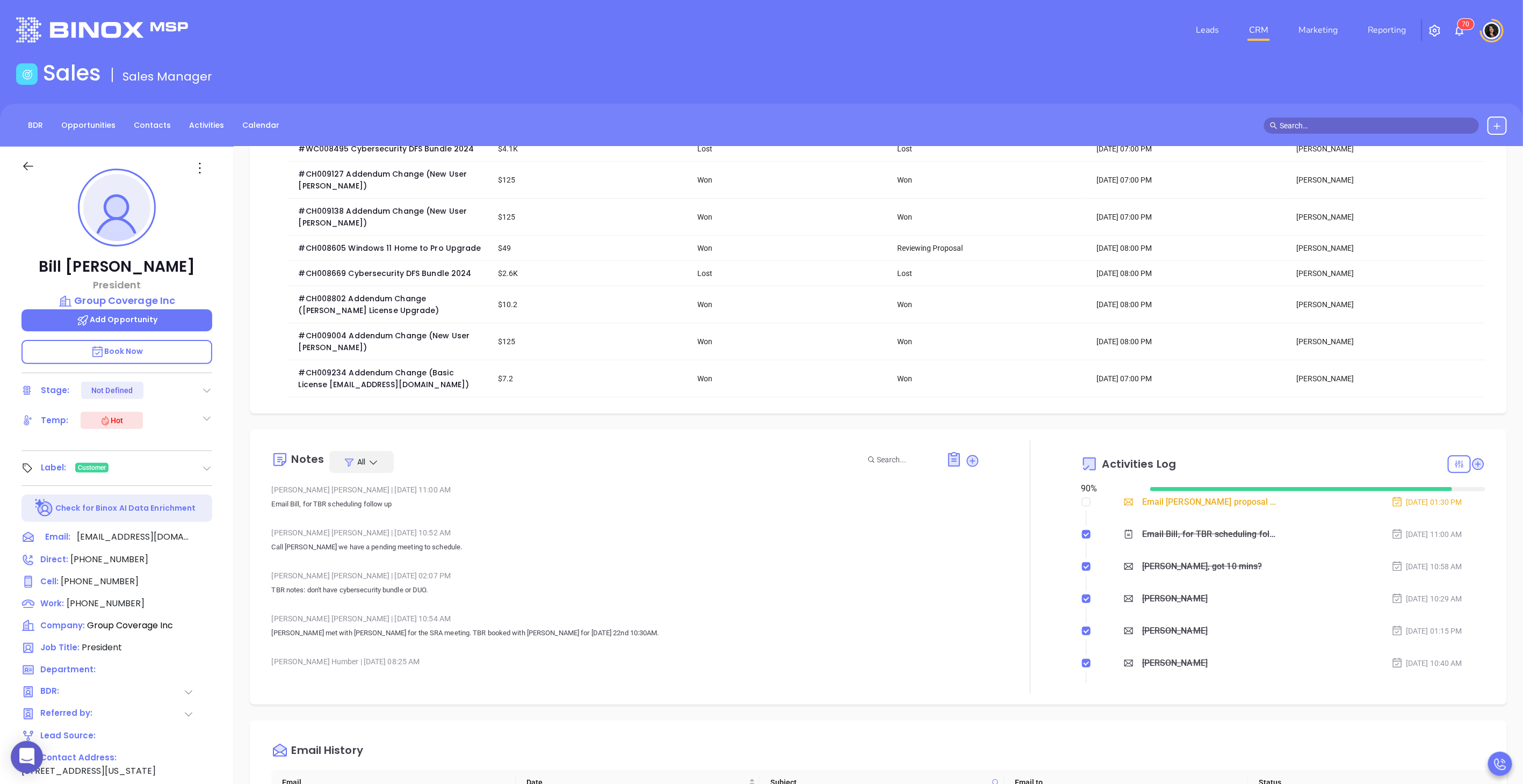
click at [1340, 122] on input "text" at bounding box center [1376, 126] width 194 height 12
click at [1242, 86] on div "Sales Sales Manager" at bounding box center [762, 75] width 1504 height 30
click at [1254, 34] on link "CRM" at bounding box center [1258, 29] width 28 height 21
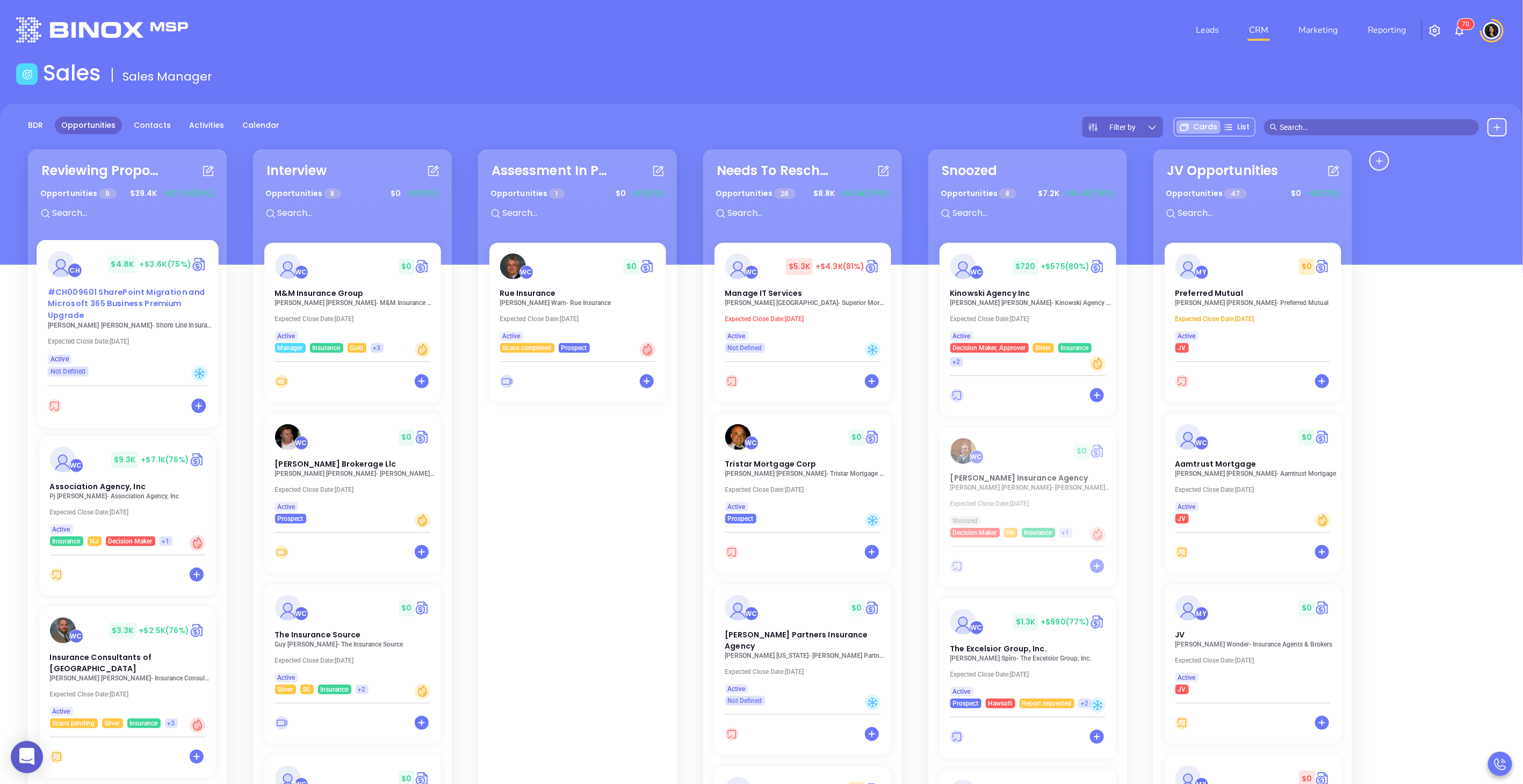
click at [101, 296] on span "#CH009601 SharePoint Migration and Microsoft 365 Business Premium Upgrade" at bounding box center [126, 304] width 157 height 35
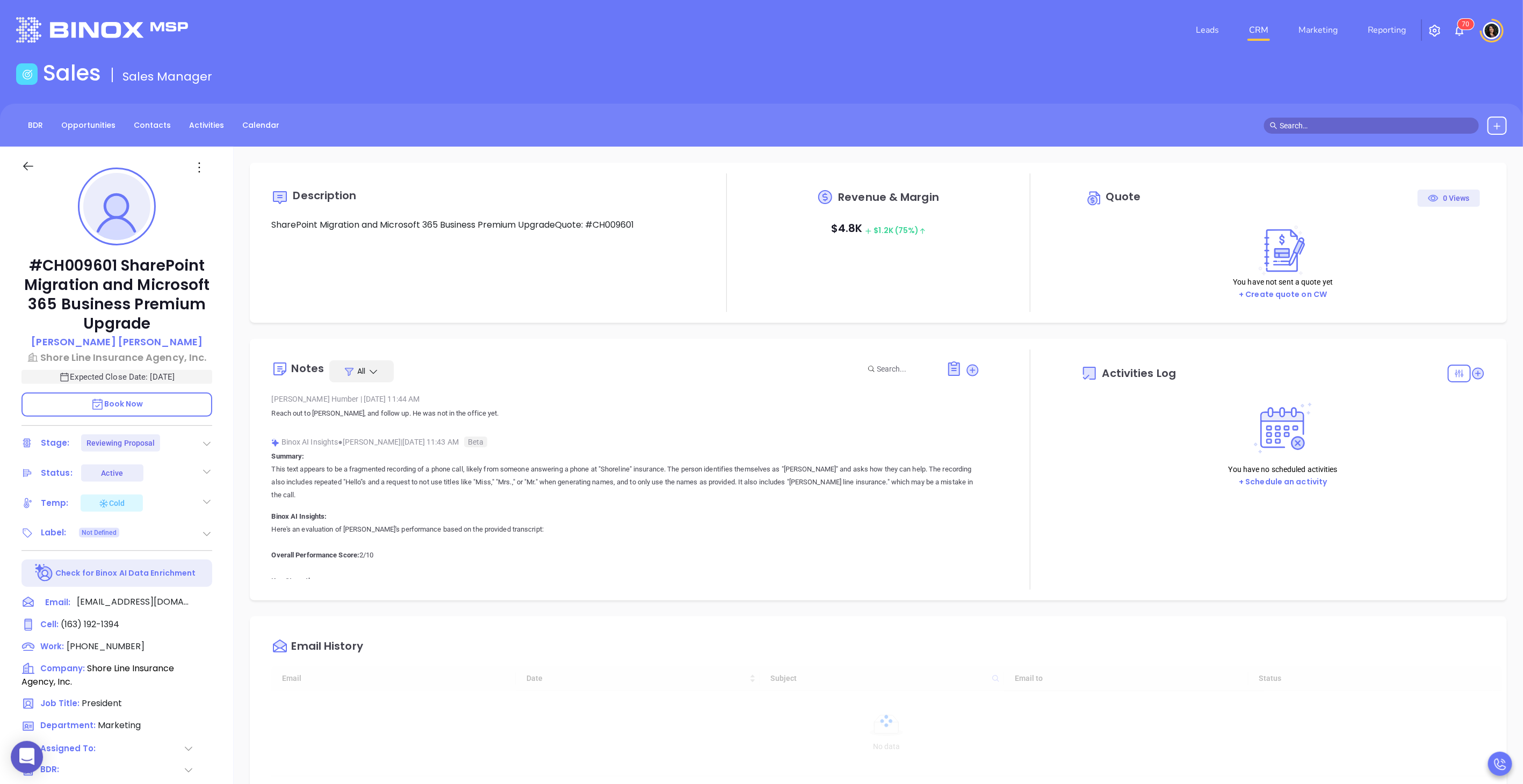
type input "[DATE]"
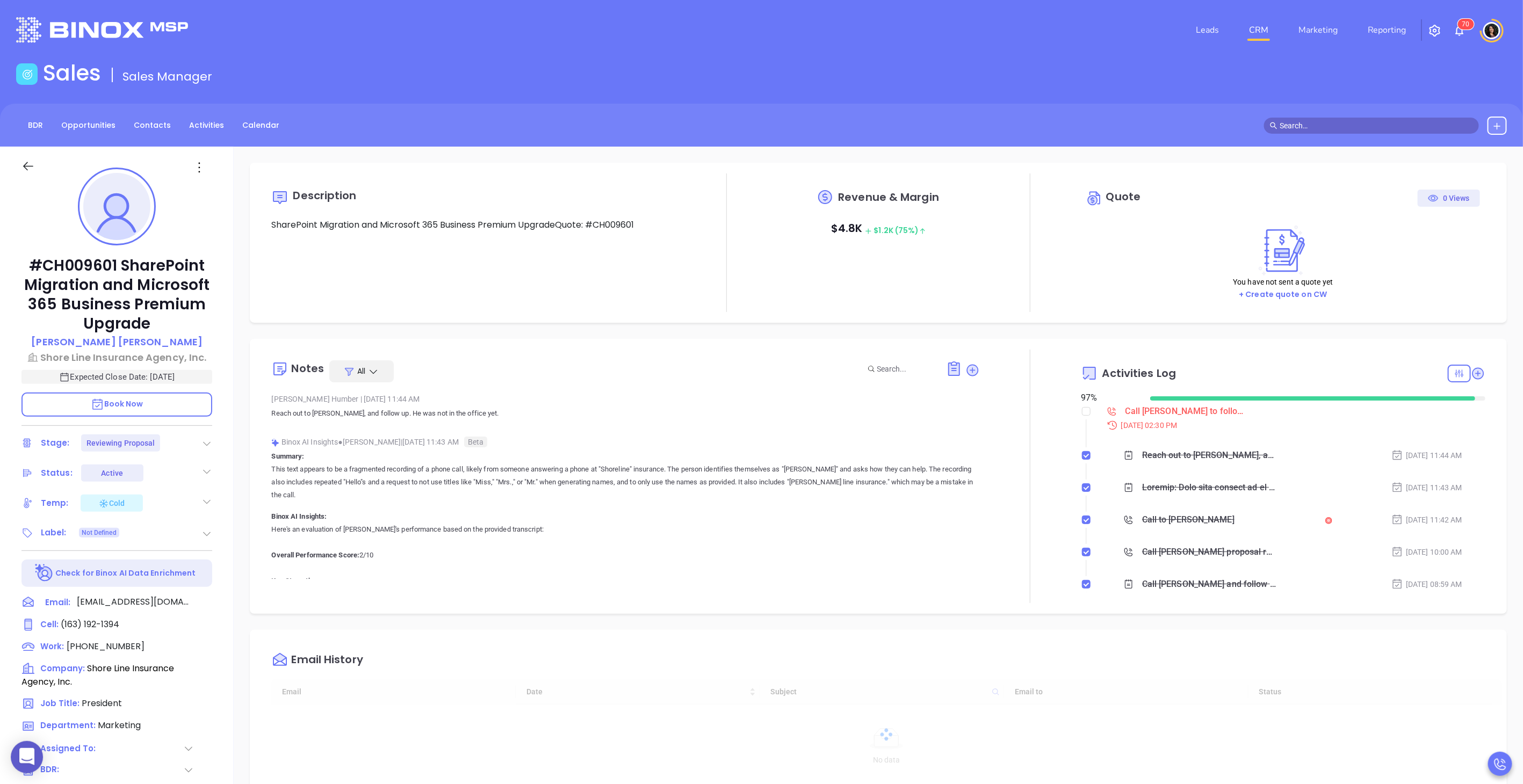
scroll to position [312, 0]
click at [1142, 418] on div "Call Scott to follow up - Scott Horowitz" at bounding box center [1186, 411] width 122 height 16
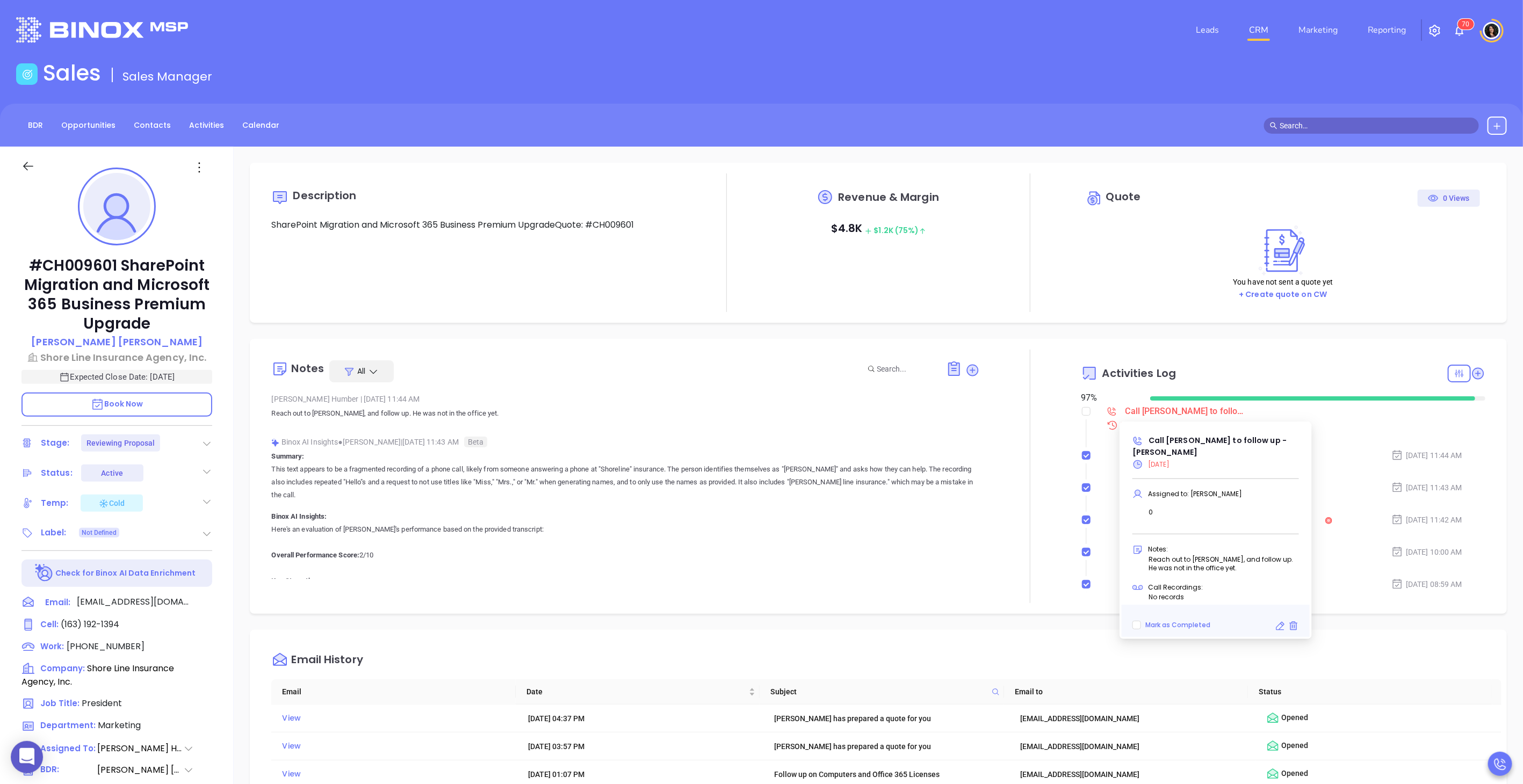
click at [1280, 621] on icon at bounding box center [1280, 626] width 11 height 11
type input "2:30 pm"
type input "undefined undefined"
type input "08/25/2025"
type input "Call Scott to follow up - Scott Horowitz"
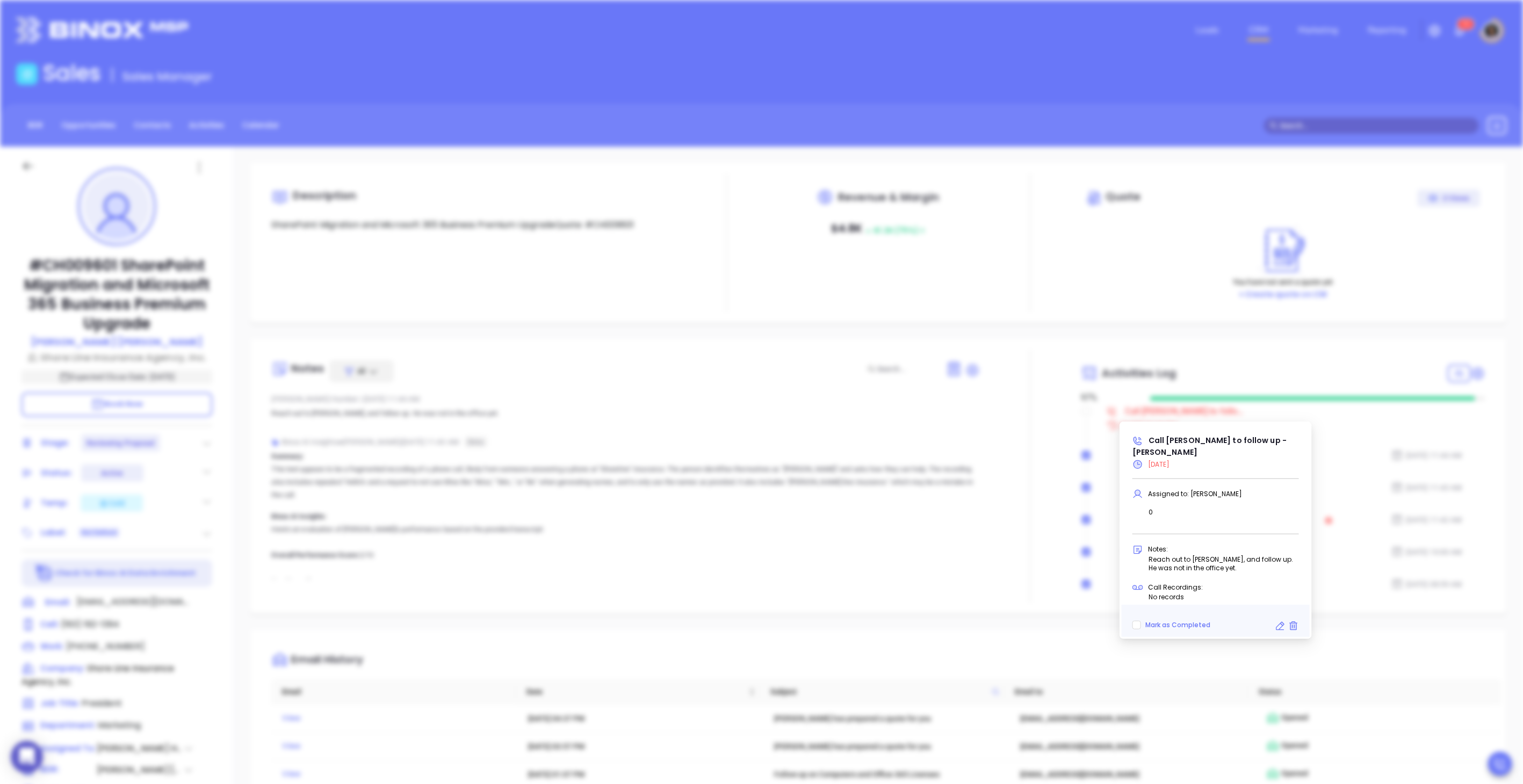
type input "Call"
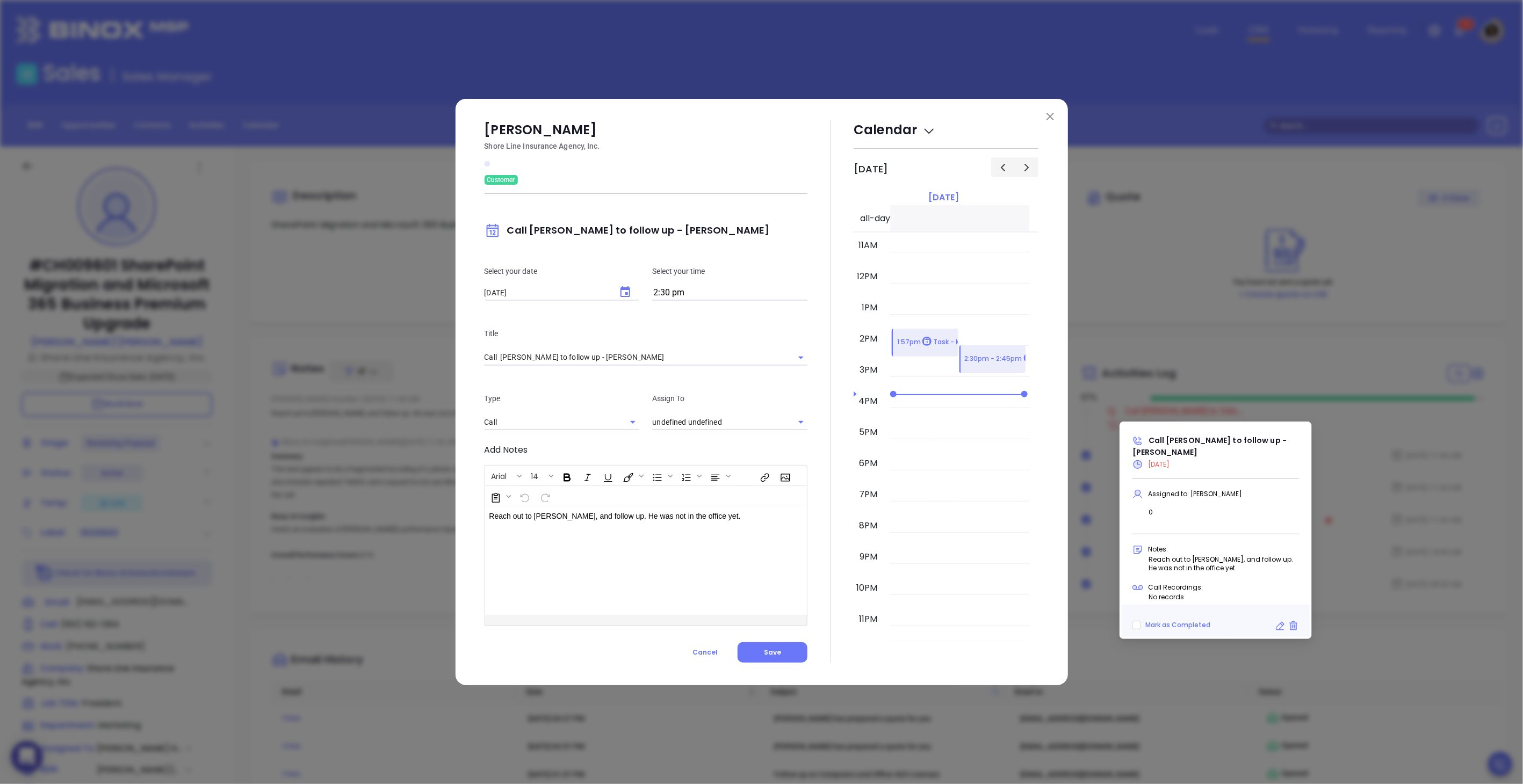
type input "[PERSON_NAME]"
click at [695, 294] on input "2:30 pm" at bounding box center [730, 293] width 156 height 15
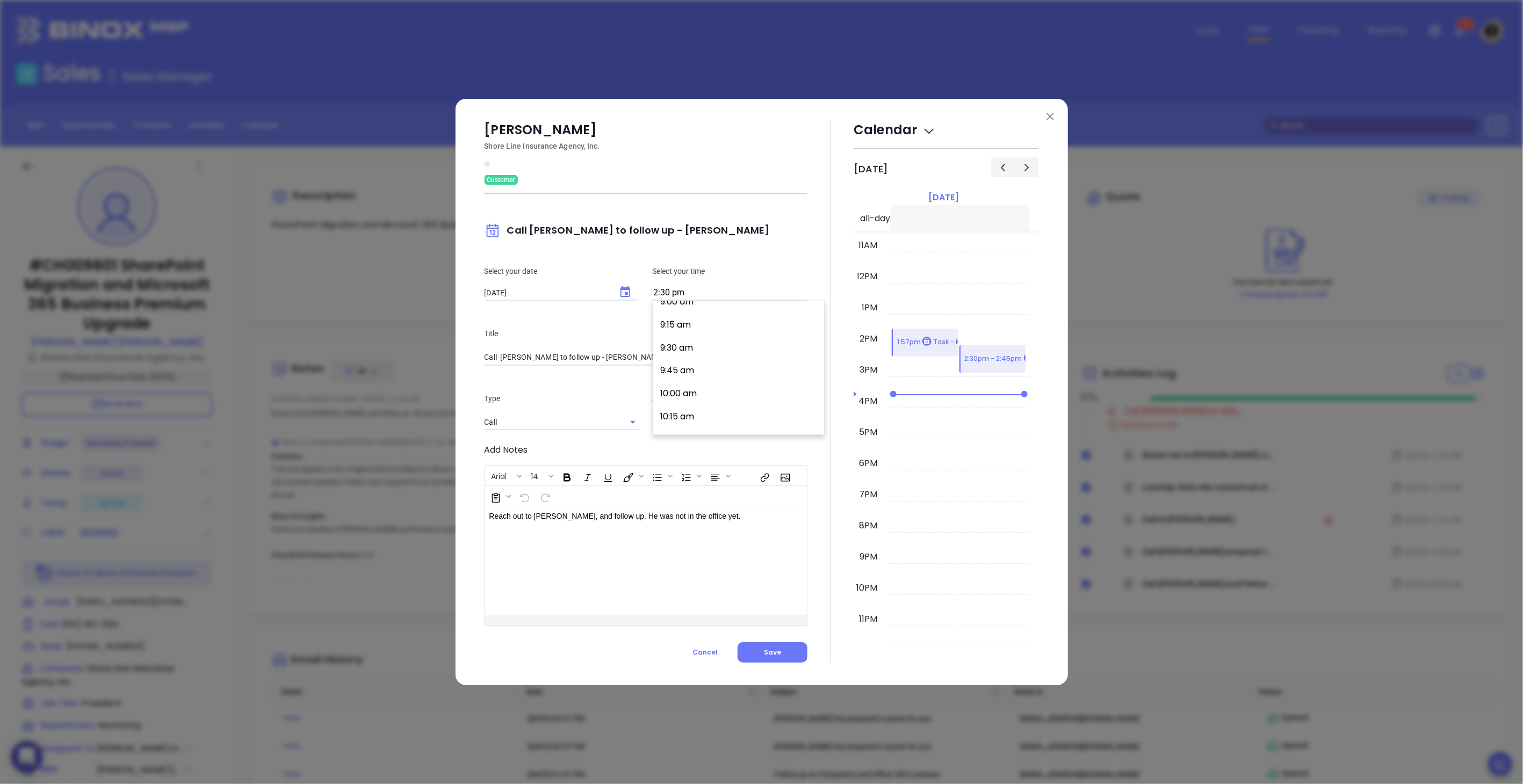
type input "[PERSON_NAME]"
click at [695, 323] on button "10:30 am" at bounding box center [741, 321] width 167 height 23
type input "10:30 am"
click at [624, 292] on icon "Choose date, selected date is Aug 25, 2025" at bounding box center [626, 292] width 13 height 13
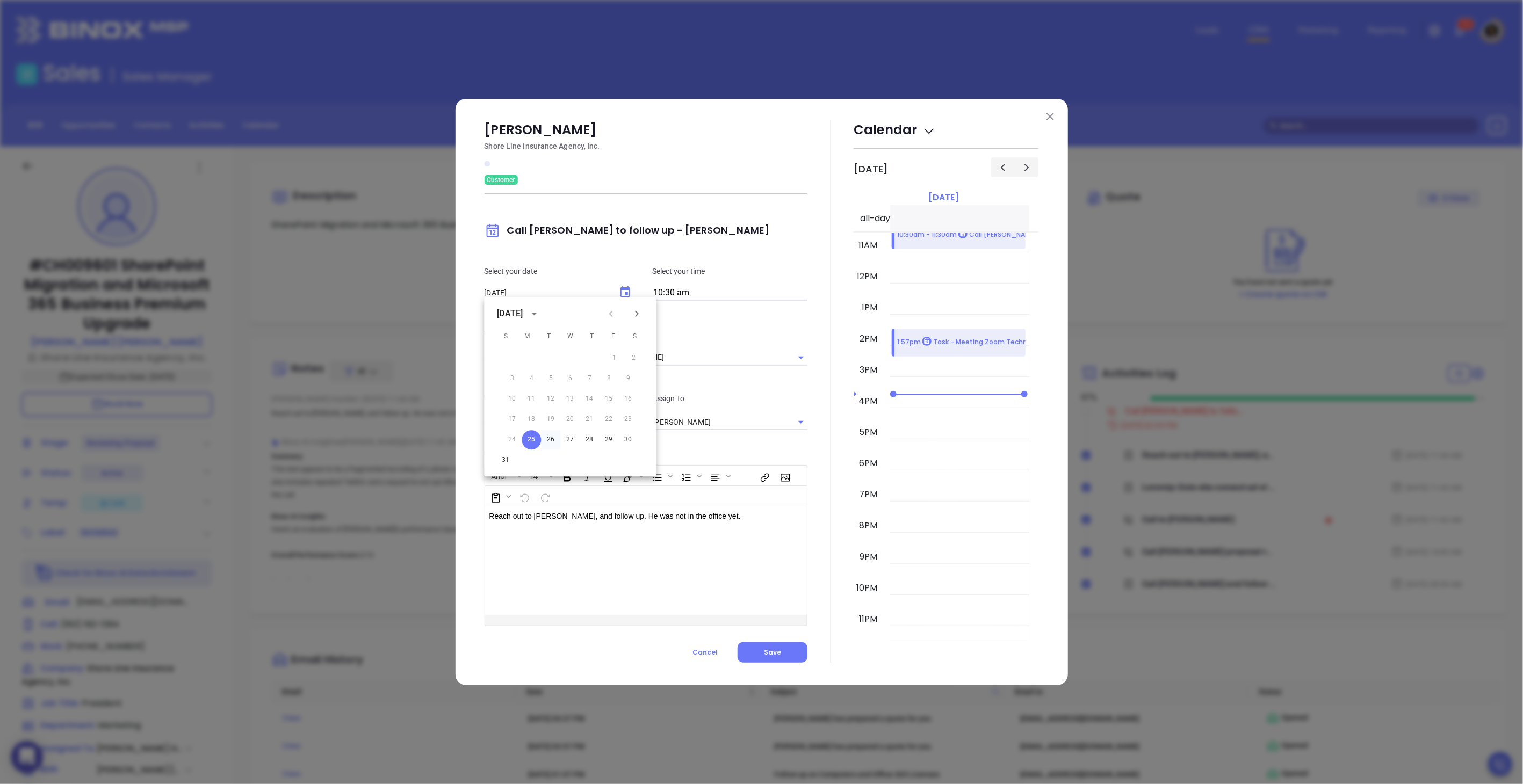
click at [551, 444] on button "26" at bounding box center [551, 440] width 19 height 19
type input "[DATE]"
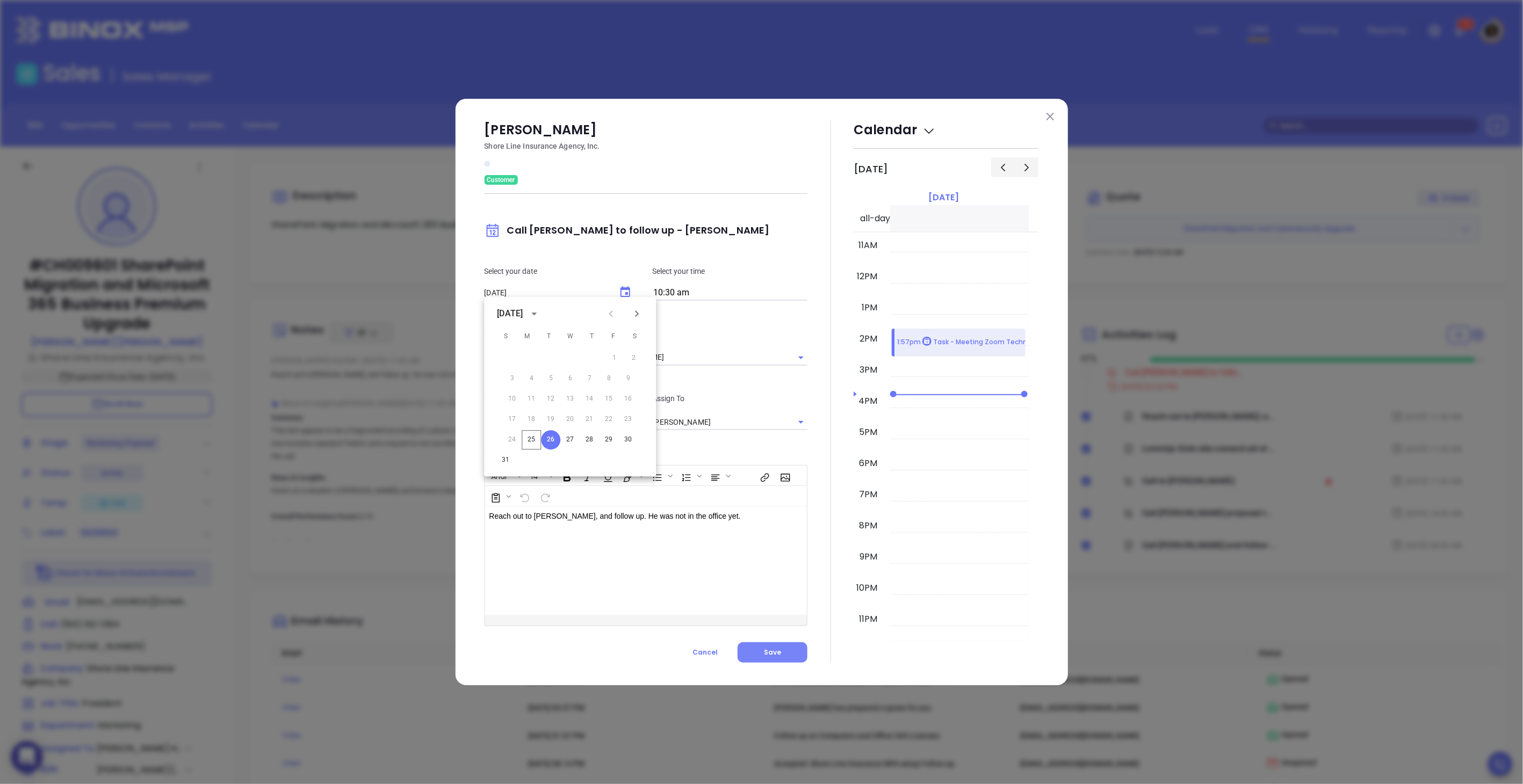
click at [782, 648] on button "Save" at bounding box center [773, 653] width 70 height 21
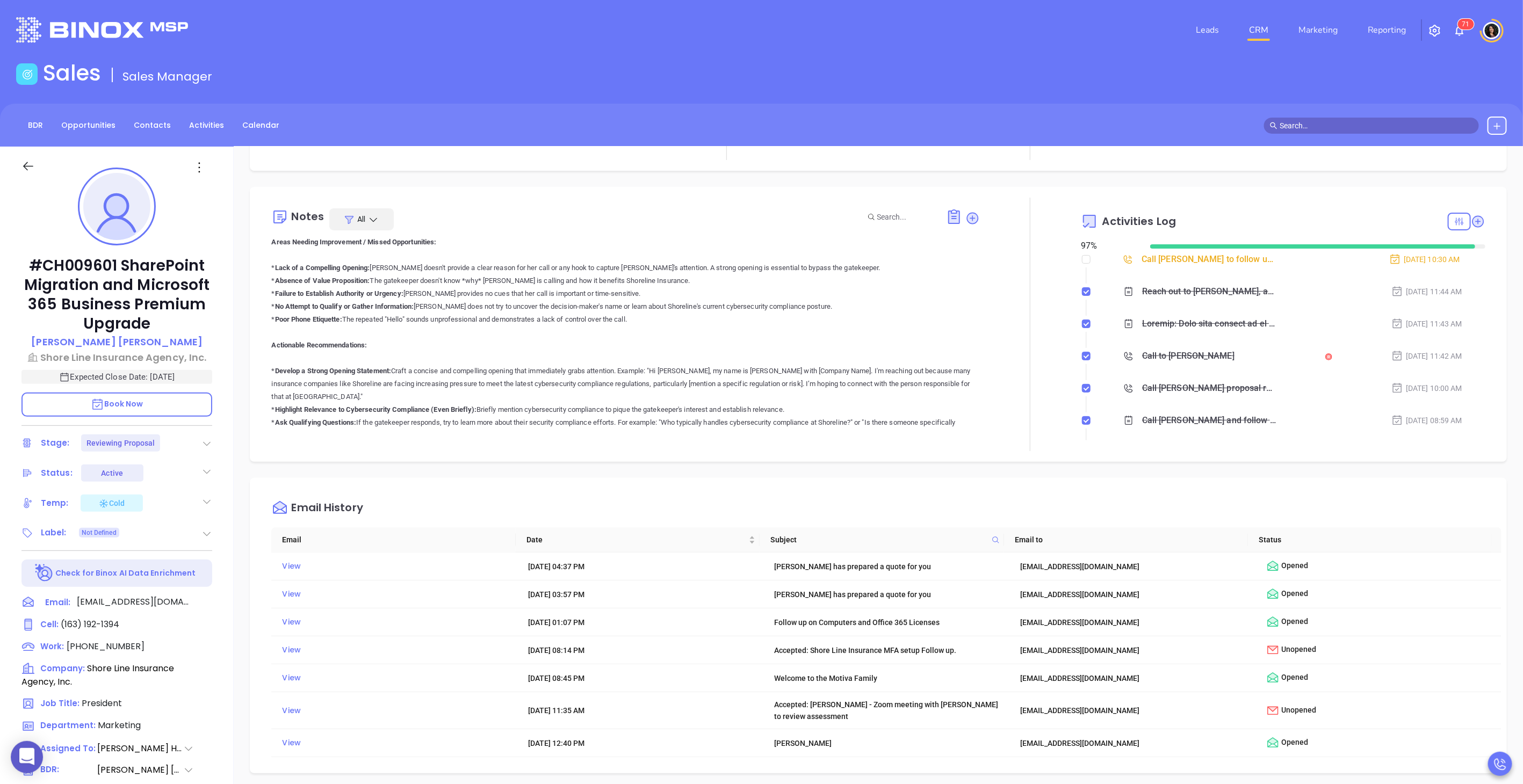
scroll to position [179, 0]
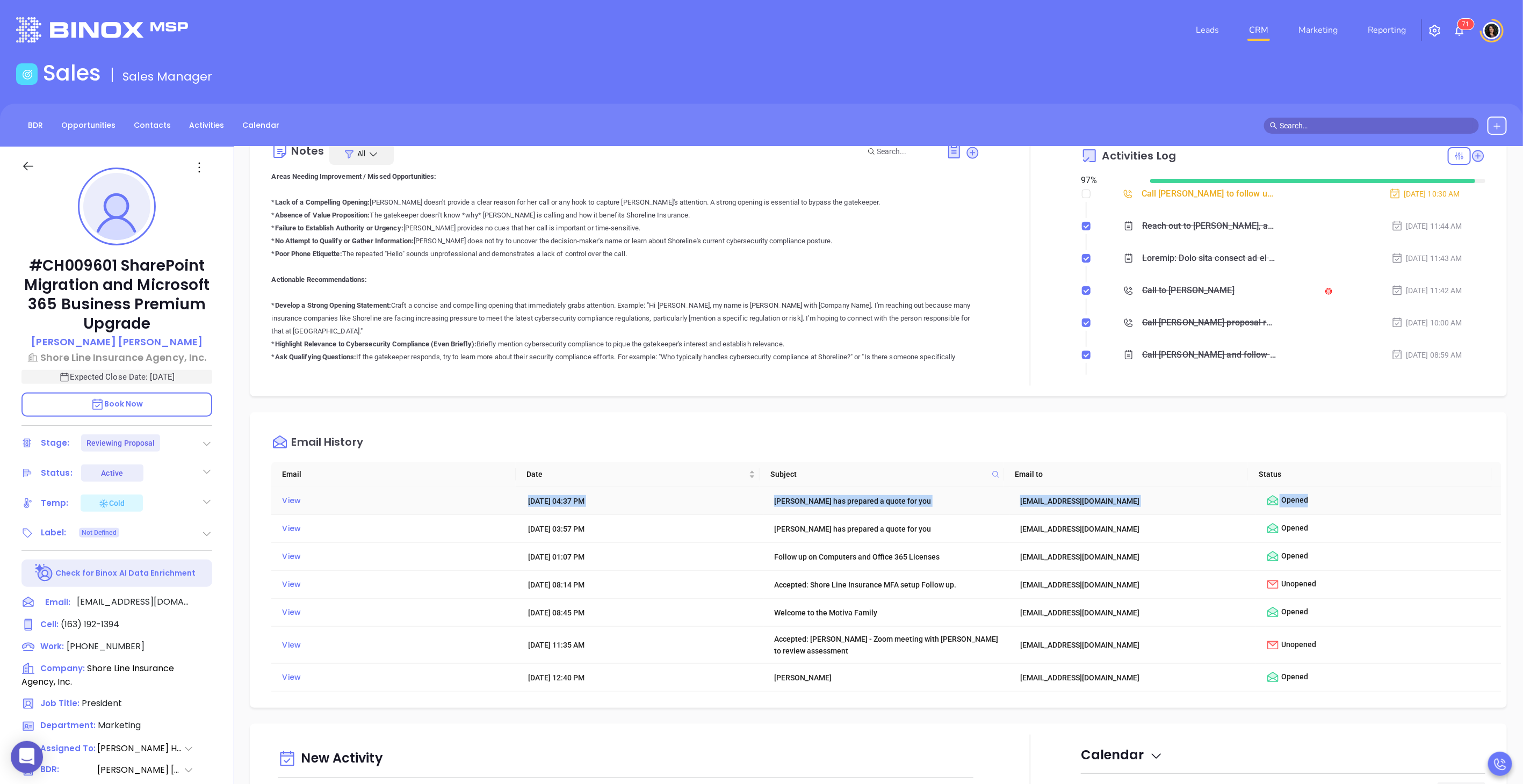
drag, startPoint x: 1326, startPoint y: 503, endPoint x: 390, endPoint y: 512, distance: 936.0
click at [390, 512] on tr "View Aug 21, 2025 | 04:37 PM Motiva has prepared a quote for you shorowitz@shor…" at bounding box center [887, 501] width 1231 height 28
click at [835, 415] on div "Email History Email Date Subject Email to Status View Aug 21, 2025 | 04:37 PM M…" at bounding box center [878, 560] width 1258 height 295
drag, startPoint x: 1331, startPoint y: 500, endPoint x: 408, endPoint y: 512, distance: 923.1
click at [408, 512] on tr "View Aug 21, 2025 | 04:37 PM Motiva has prepared a quote for you shorowitz@shor…" at bounding box center [887, 501] width 1231 height 28
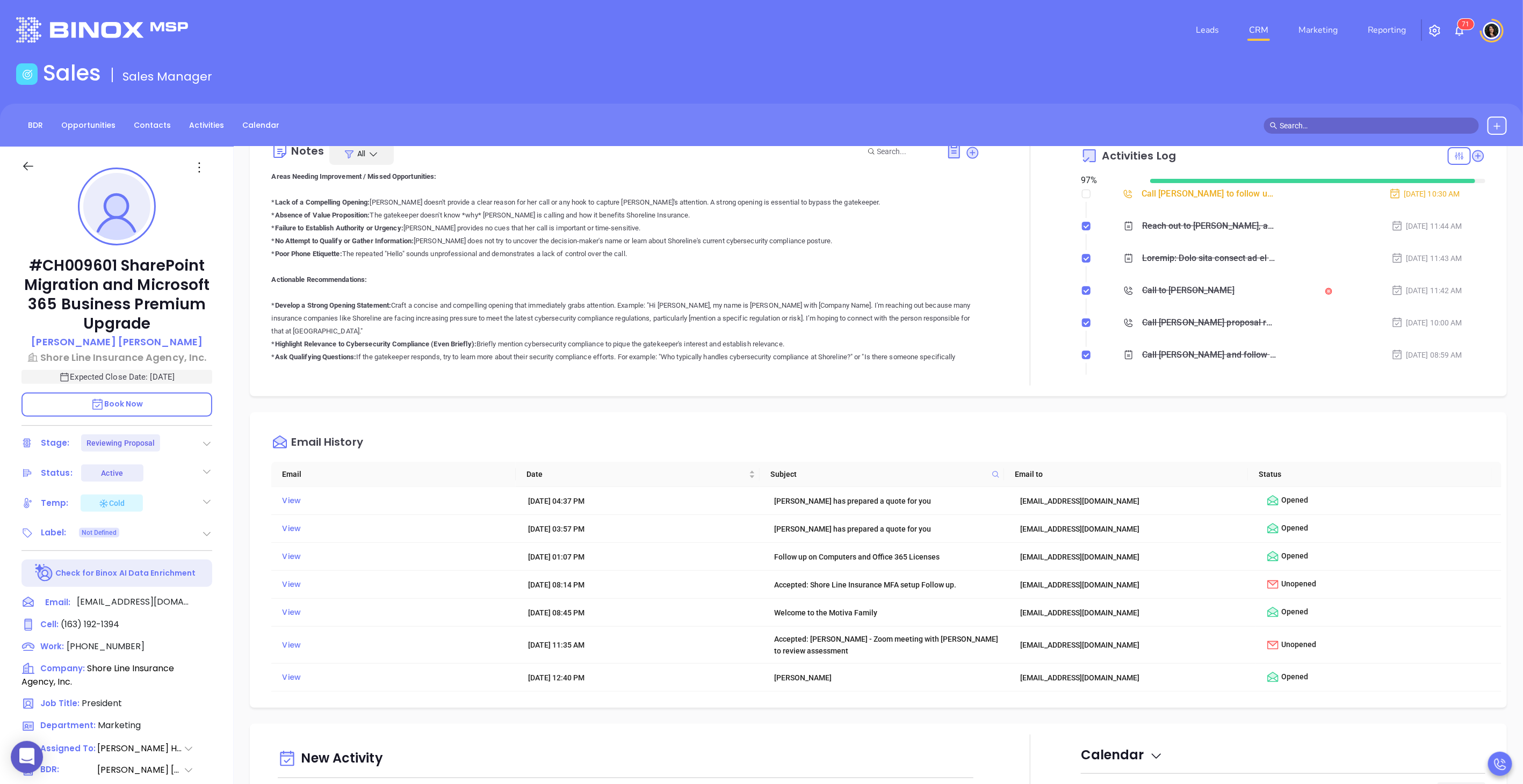
click at [790, 433] on div "Email History" at bounding box center [887, 442] width 1231 height 39
drag, startPoint x: 767, startPoint y: 588, endPoint x: 1425, endPoint y: 595, distance: 658.0
click at [1425, 595] on tr "View Jul 3, 2024 | 08:14 PM Accepted: Shore Line Insurance MFA setup Follow up.…" at bounding box center [887, 584] width 1231 height 28
click at [1276, 445] on div "Email History" at bounding box center [887, 442] width 1231 height 39
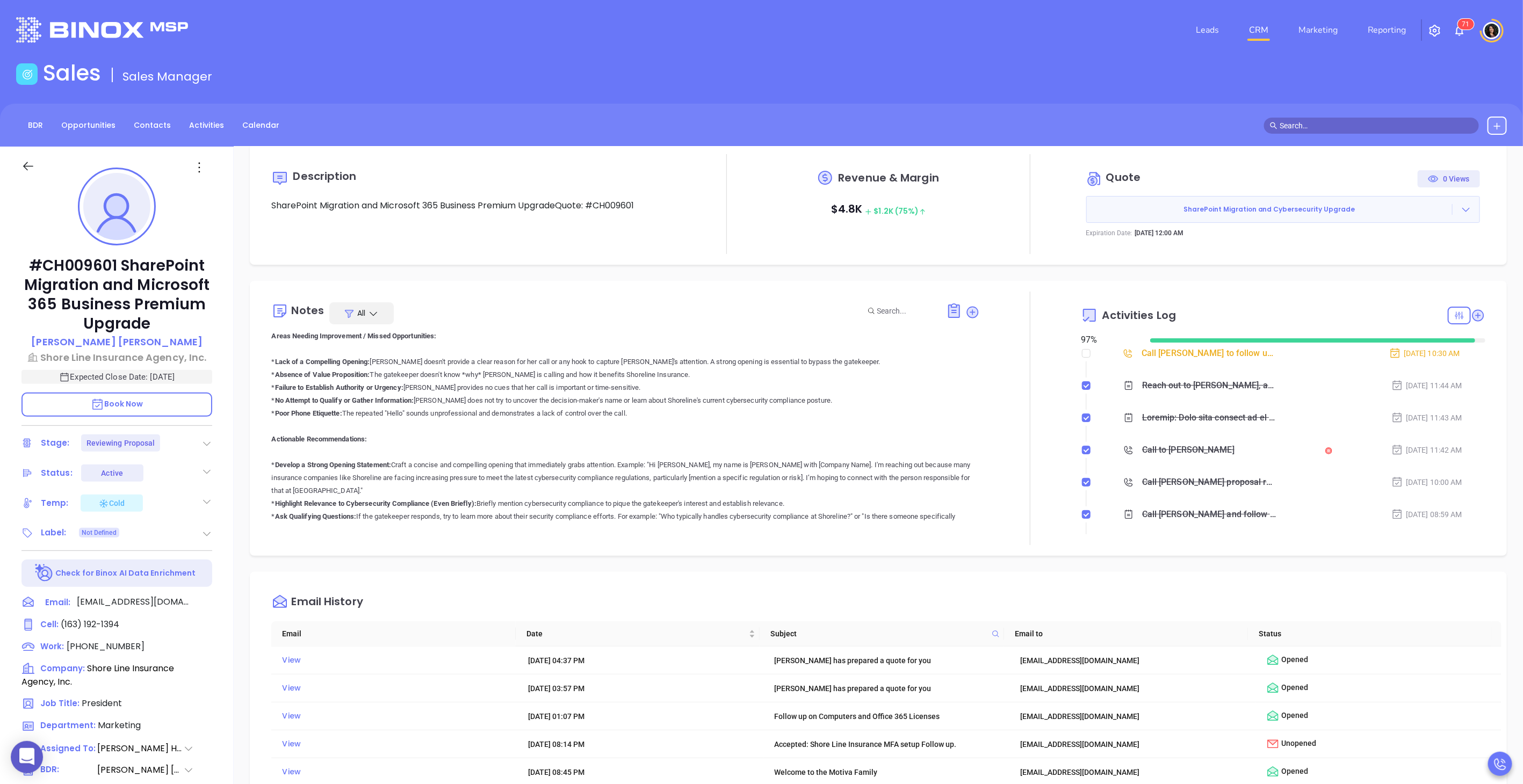
scroll to position [0, 0]
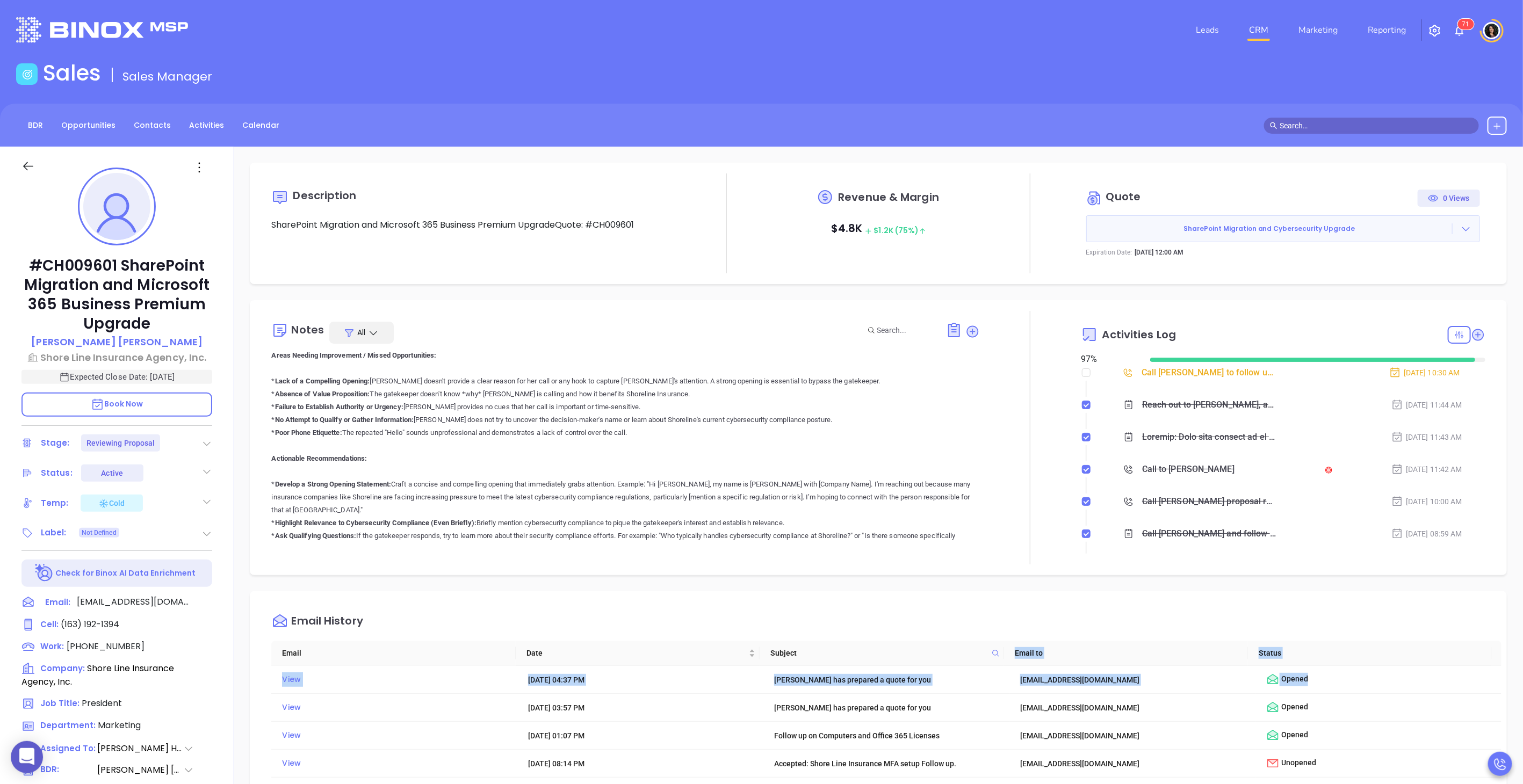
drag, startPoint x: 1313, startPoint y: 683, endPoint x: 921, endPoint y: 661, distance: 392.6
click at [921, 661] on div "Email Date Subject Email to Status View Aug 21, 2025 | 04:37 PM Motiva has prep…" at bounding box center [887, 755] width 1231 height 230
drag, startPoint x: 920, startPoint y: 661, endPoint x: 833, endPoint y: 605, distance: 103.5
click at [833, 605] on div "Email History" at bounding box center [887, 621] width 1231 height 39
drag, startPoint x: 1427, startPoint y: 200, endPoint x: 1478, endPoint y: 196, distance: 51.2
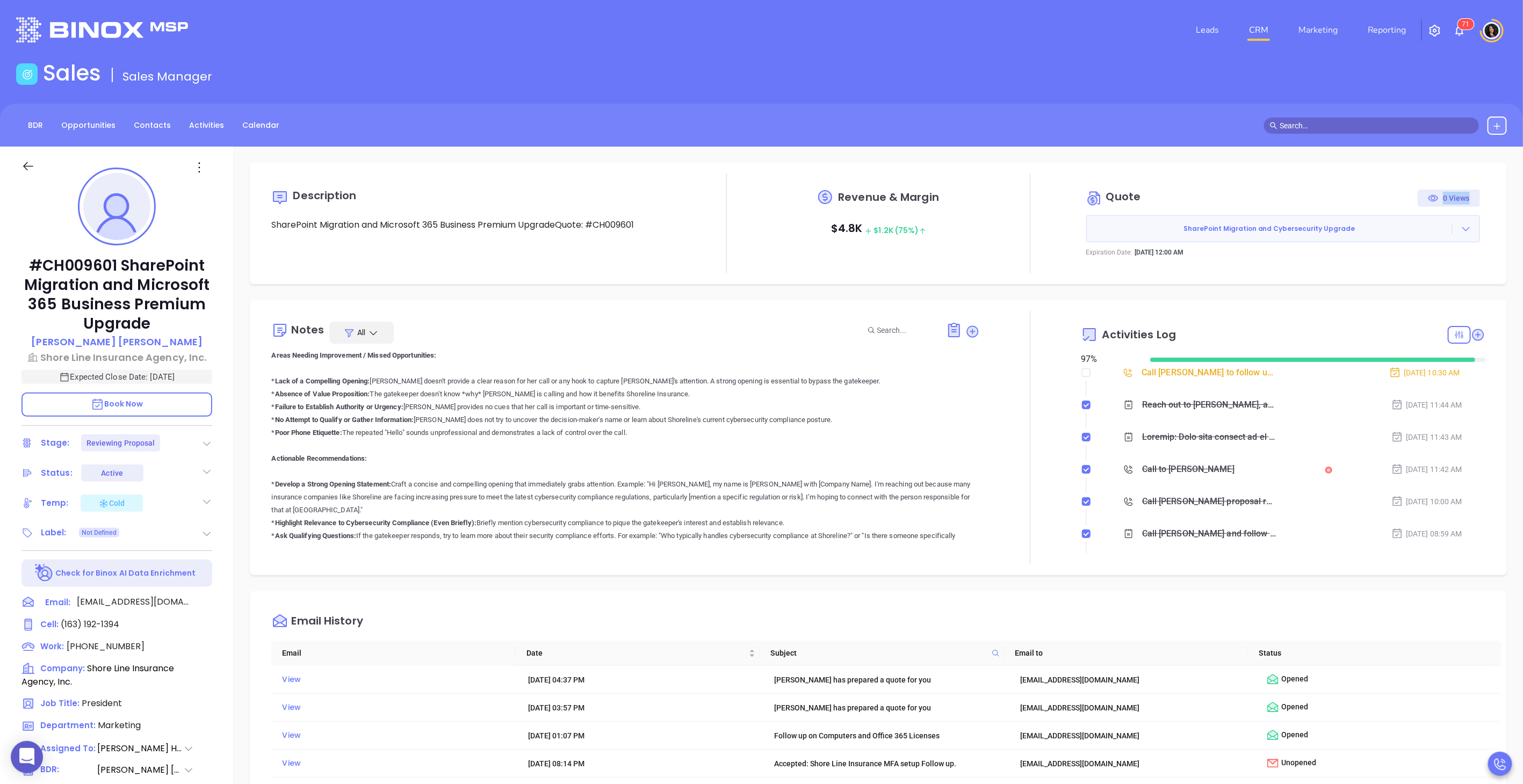
click at [1478, 196] on div "Description SharePoint Migration and Microsoft 365 Business Premium UpgradeQuot…" at bounding box center [878, 223] width 1235 height 100
drag, startPoint x: 1478, startPoint y: 196, endPoint x: 1356, endPoint y: 187, distance: 122.3
click at [1356, 187] on div "Quote 0 Views SharePoint Migration and Cybersecurity Upgrade Expiration Date: S…" at bounding box center [1284, 223] width 404 height 78
